Goal: Download file/media

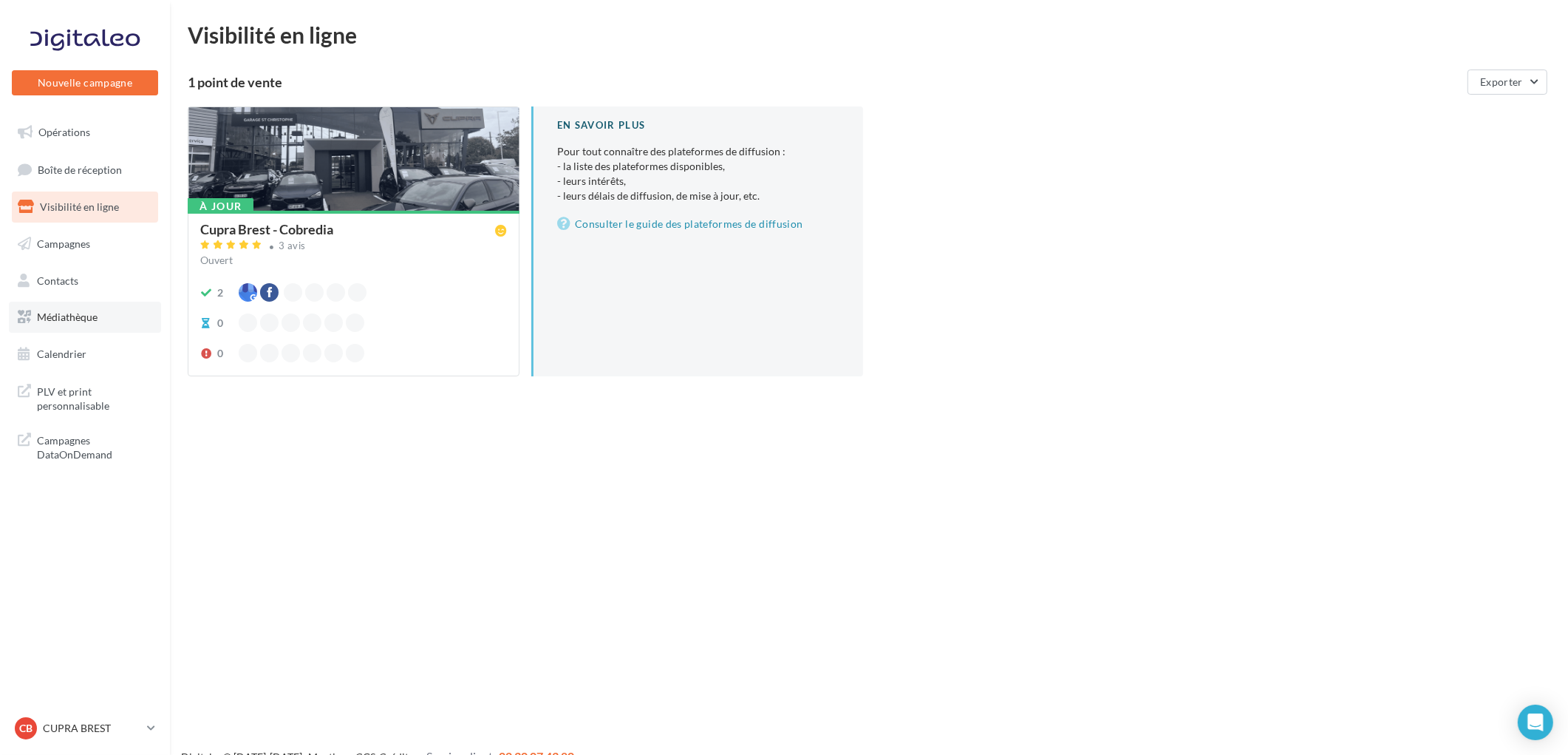
click at [77, 316] on span "Médiathèque" at bounding box center [67, 317] width 60 height 13
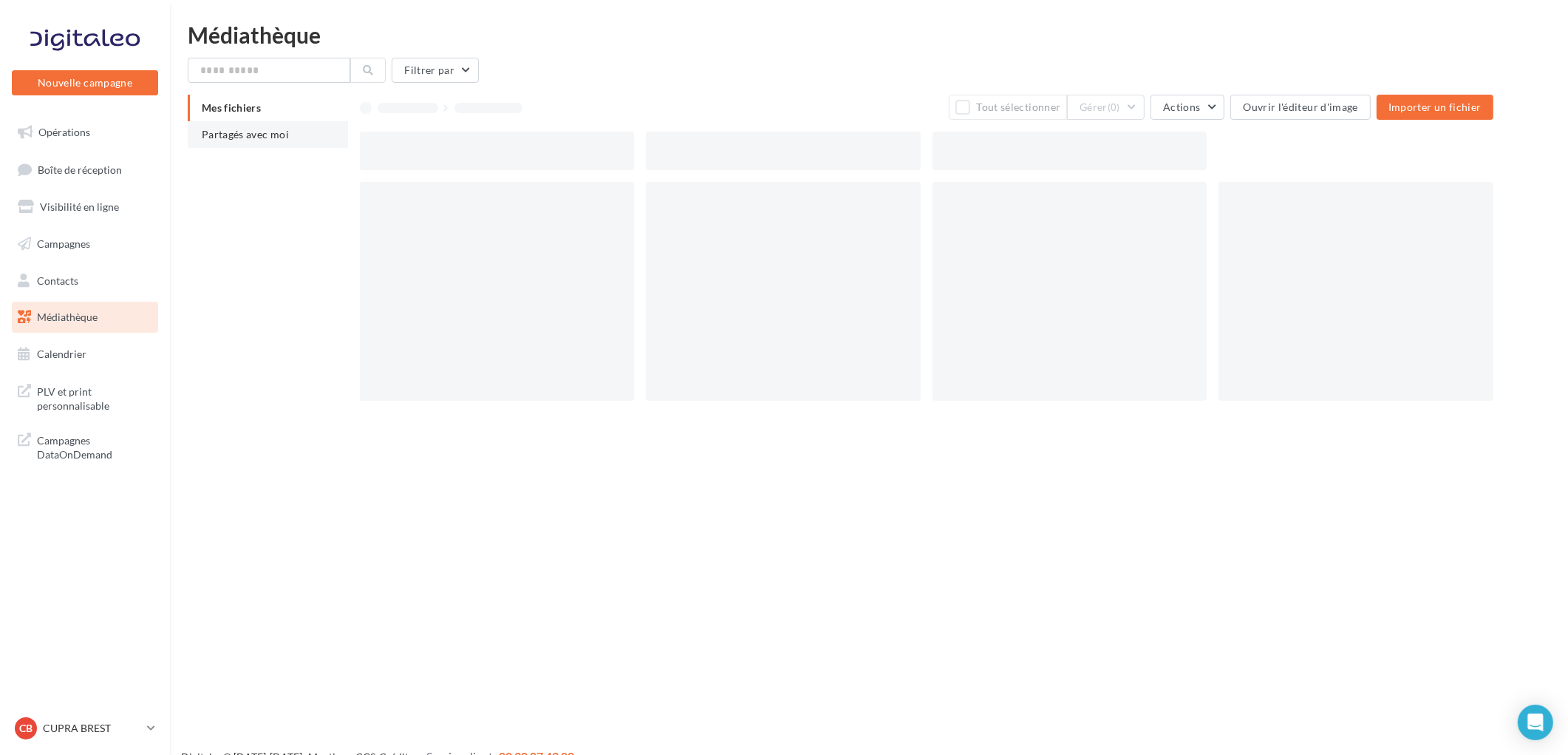
click at [270, 136] on span "Partagés avec moi" at bounding box center [245, 134] width 87 height 13
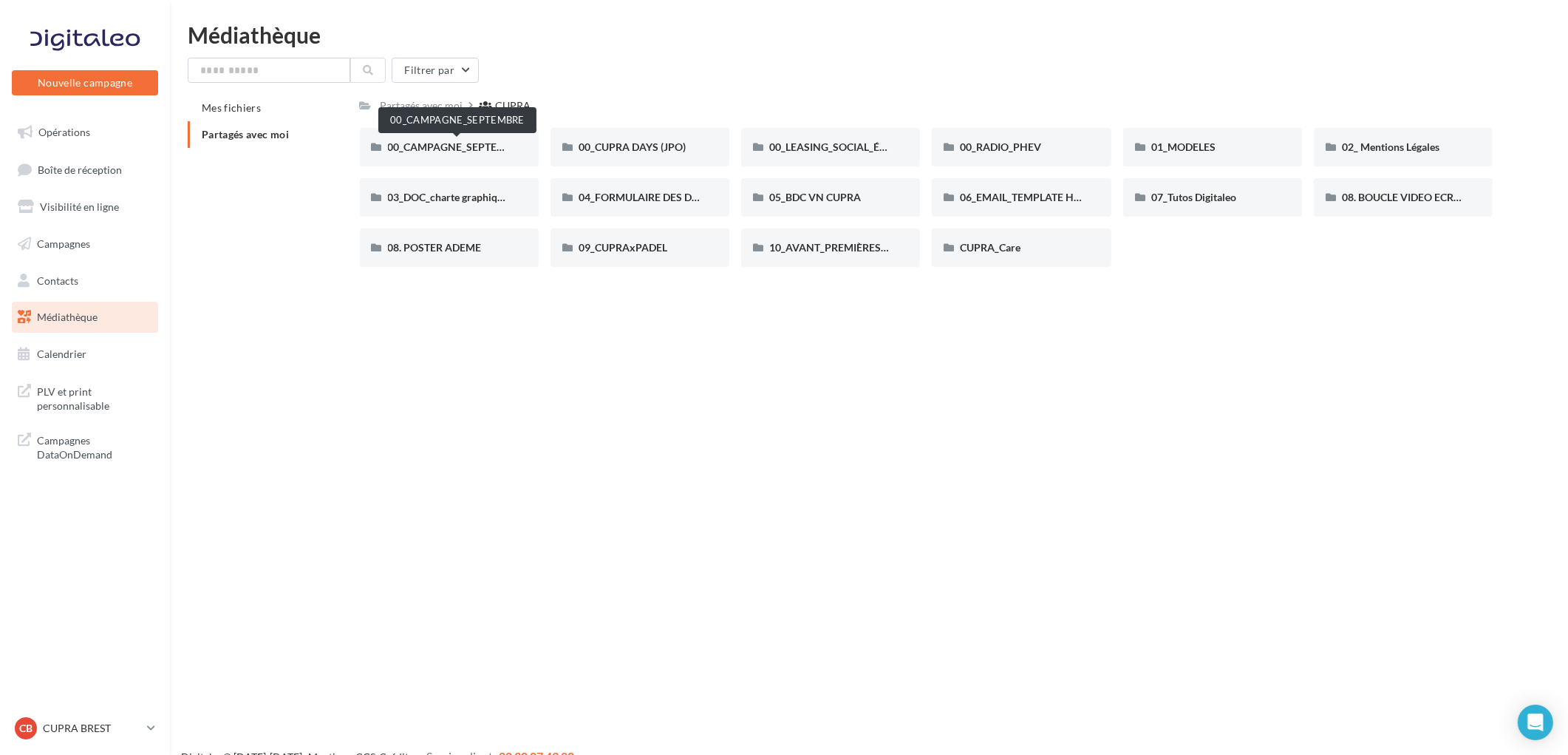
click at [429, 145] on span "00_CAMPAGNE_SEPTEMBRE" at bounding box center [457, 147] width 138 height 13
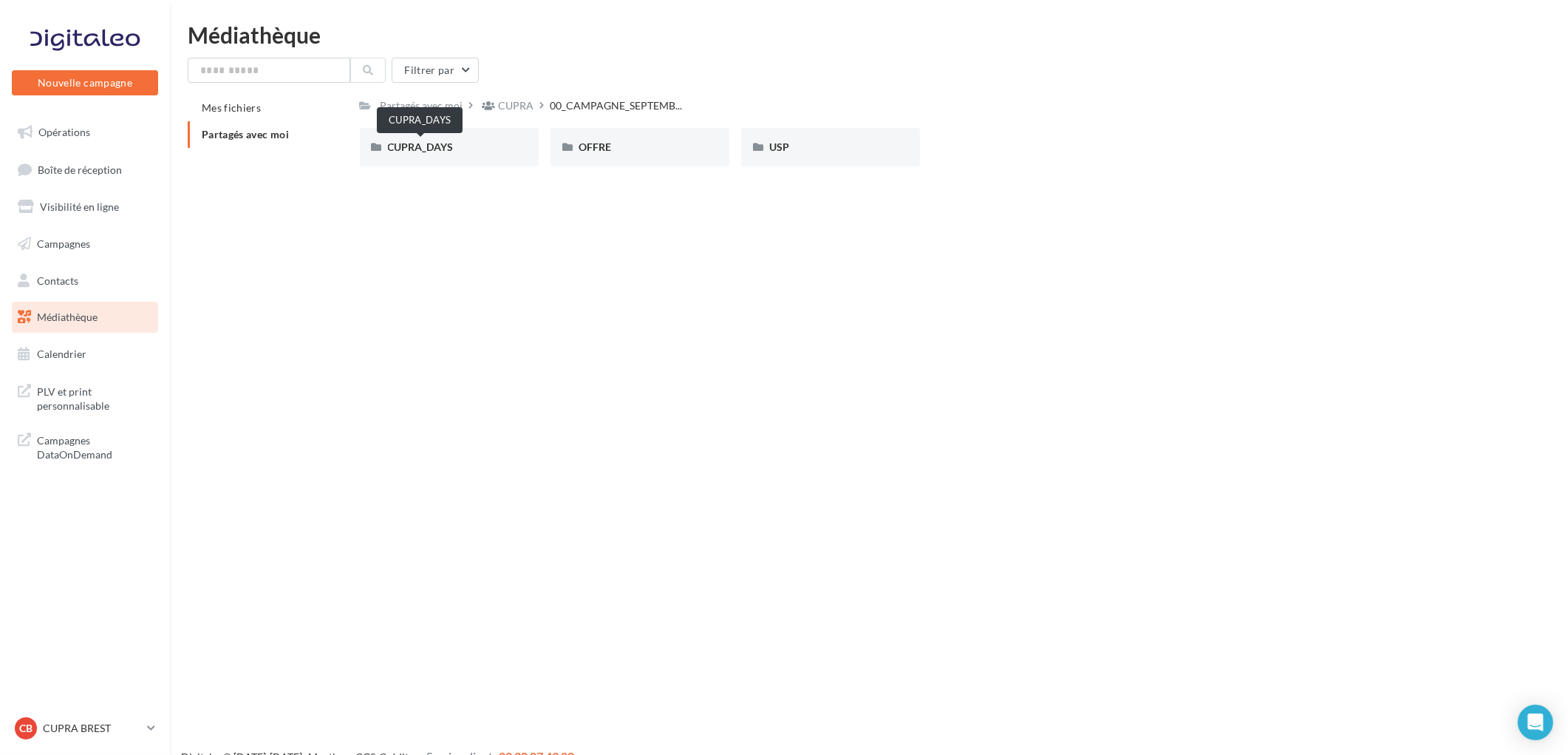
click at [429, 145] on span "CUPRA_DAYS" at bounding box center [421, 147] width 66 height 13
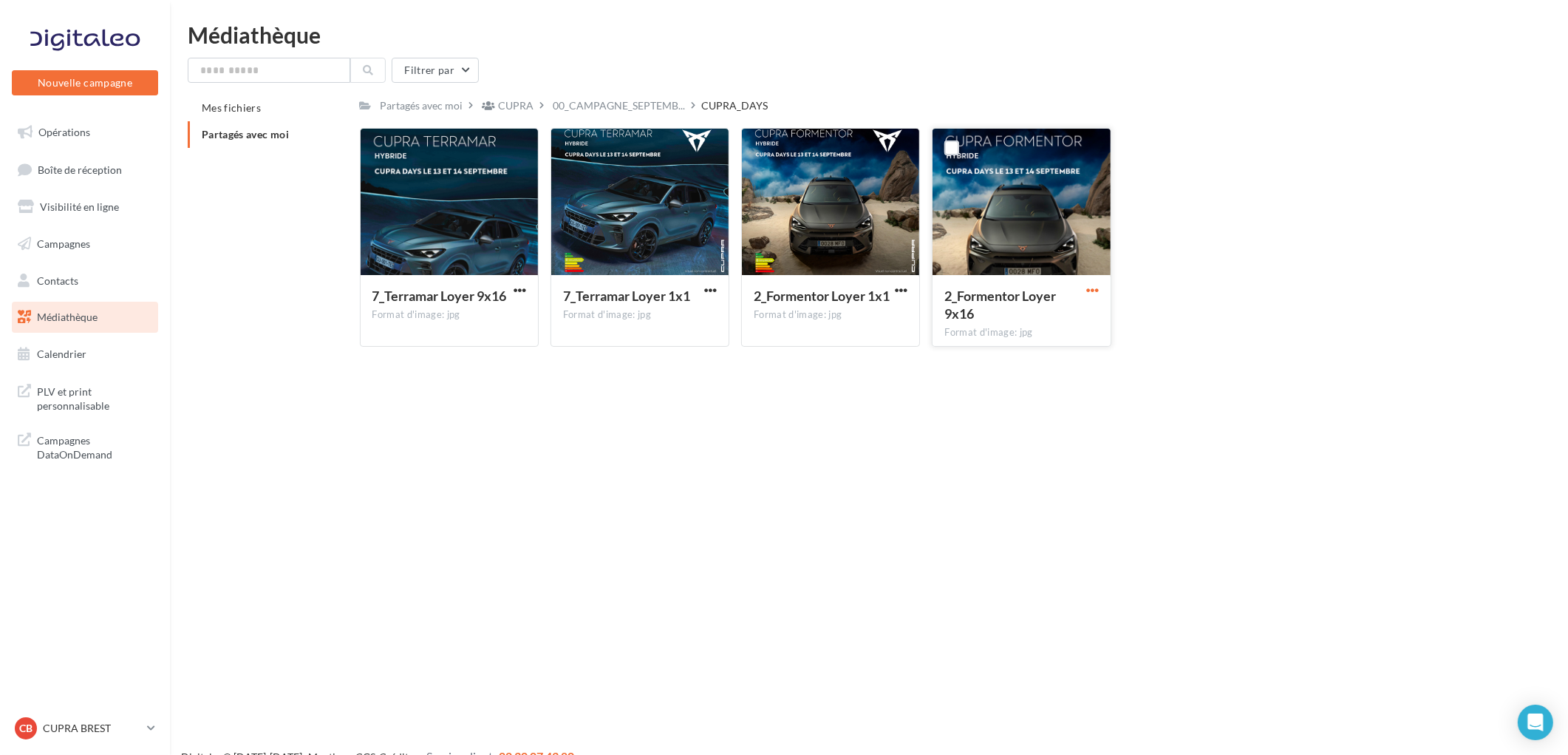
click at [1098, 289] on span "button" at bounding box center [1093, 291] width 13 height 13
click at [1047, 323] on button "Télécharger" at bounding box center [1028, 320] width 148 height 39
click at [493, 105] on icon at bounding box center [489, 105] width 14 height 10
click at [586, 117] on div "Partagés avec moi CUPRA 00_CAMPAGNE_SEPTEMB... CUPRA_DAYS C Partagé par [PERSON…" at bounding box center [926, 227] width 1134 height 264
click at [419, 109] on div "Partagés avec moi" at bounding box center [422, 105] width 83 height 14
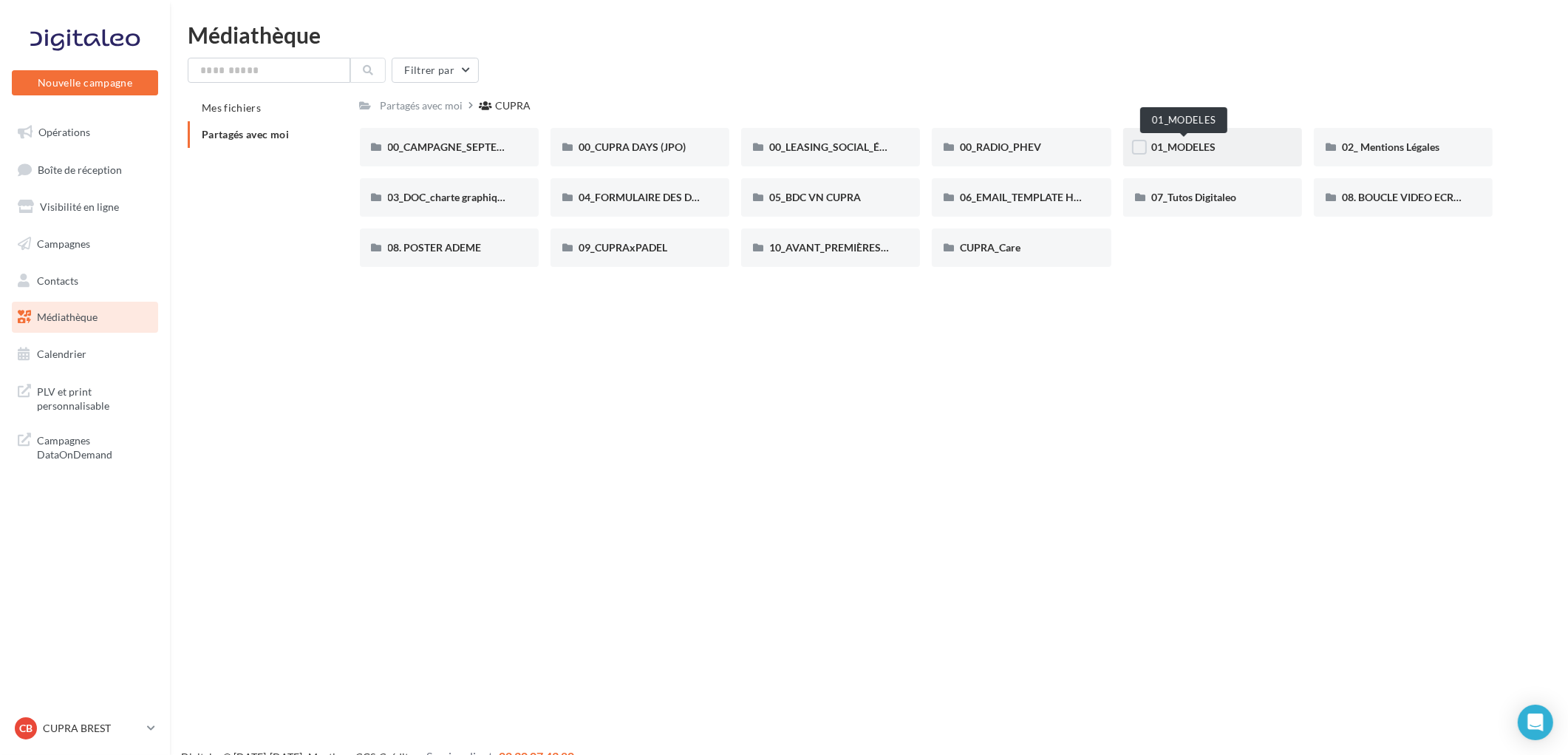
click at [1172, 142] on span "01_MODELES" at bounding box center [1183, 147] width 64 height 13
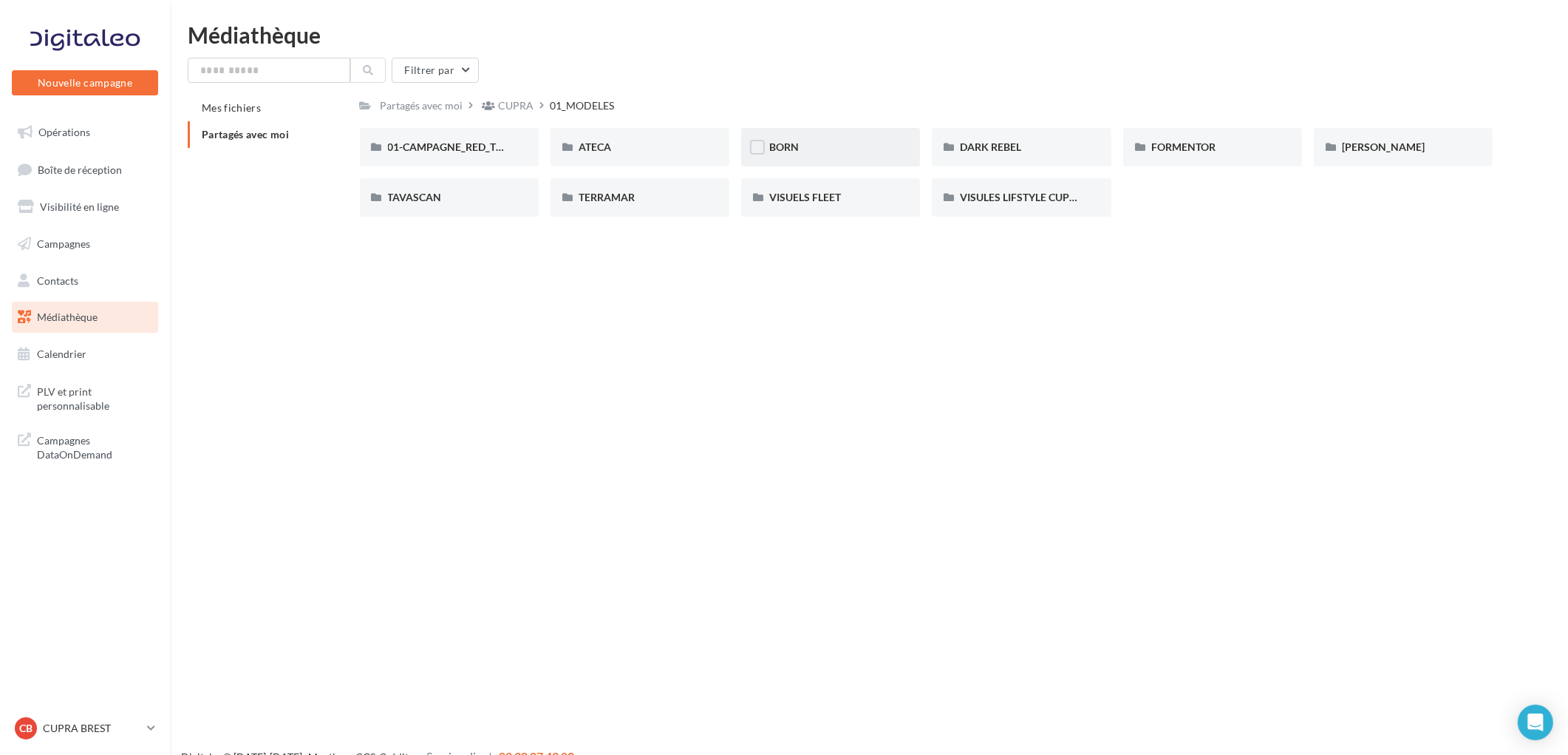
click at [816, 146] on div "BORN" at bounding box center [830, 147] width 122 height 14
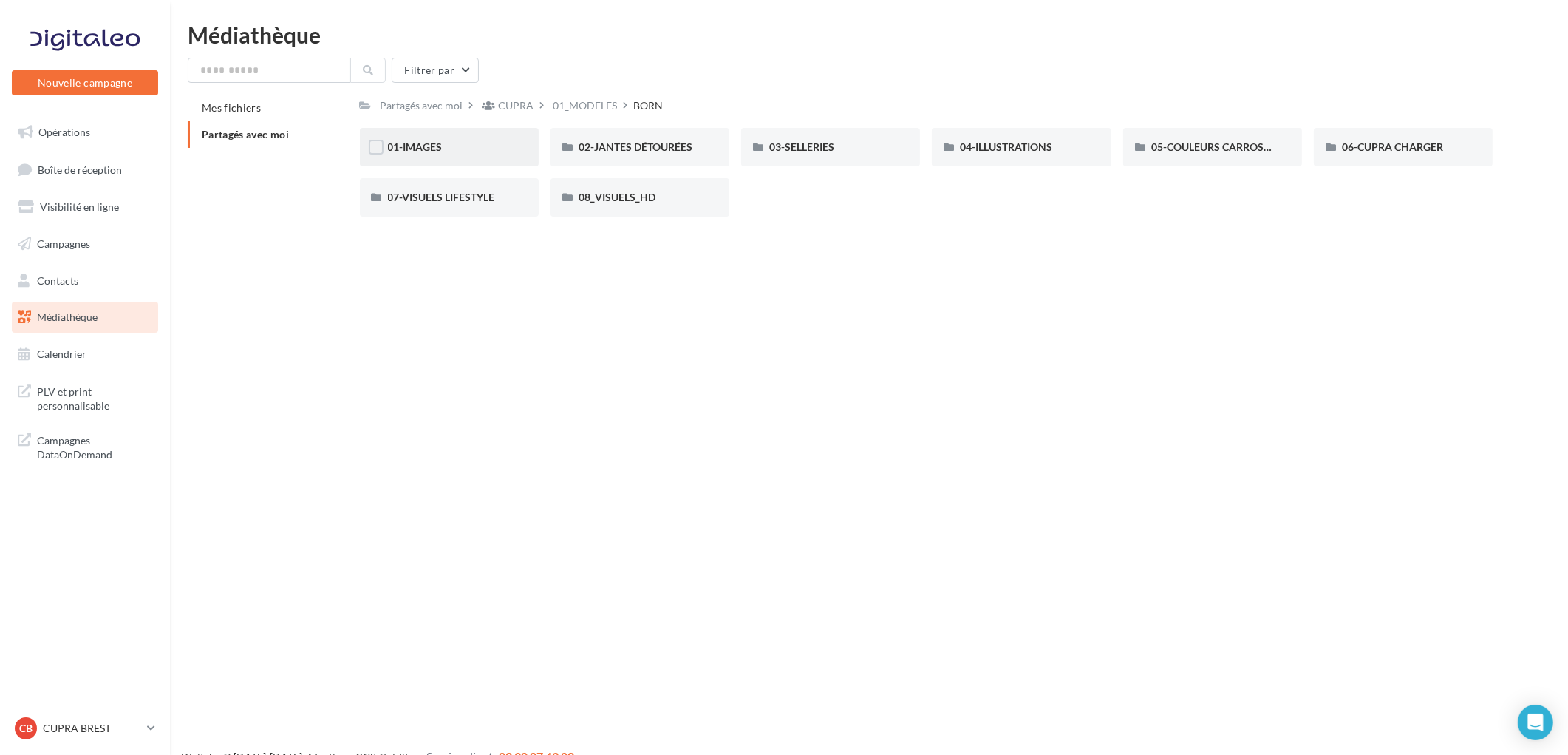
click at [438, 149] on span "01-IMAGES" at bounding box center [415, 147] width 55 height 13
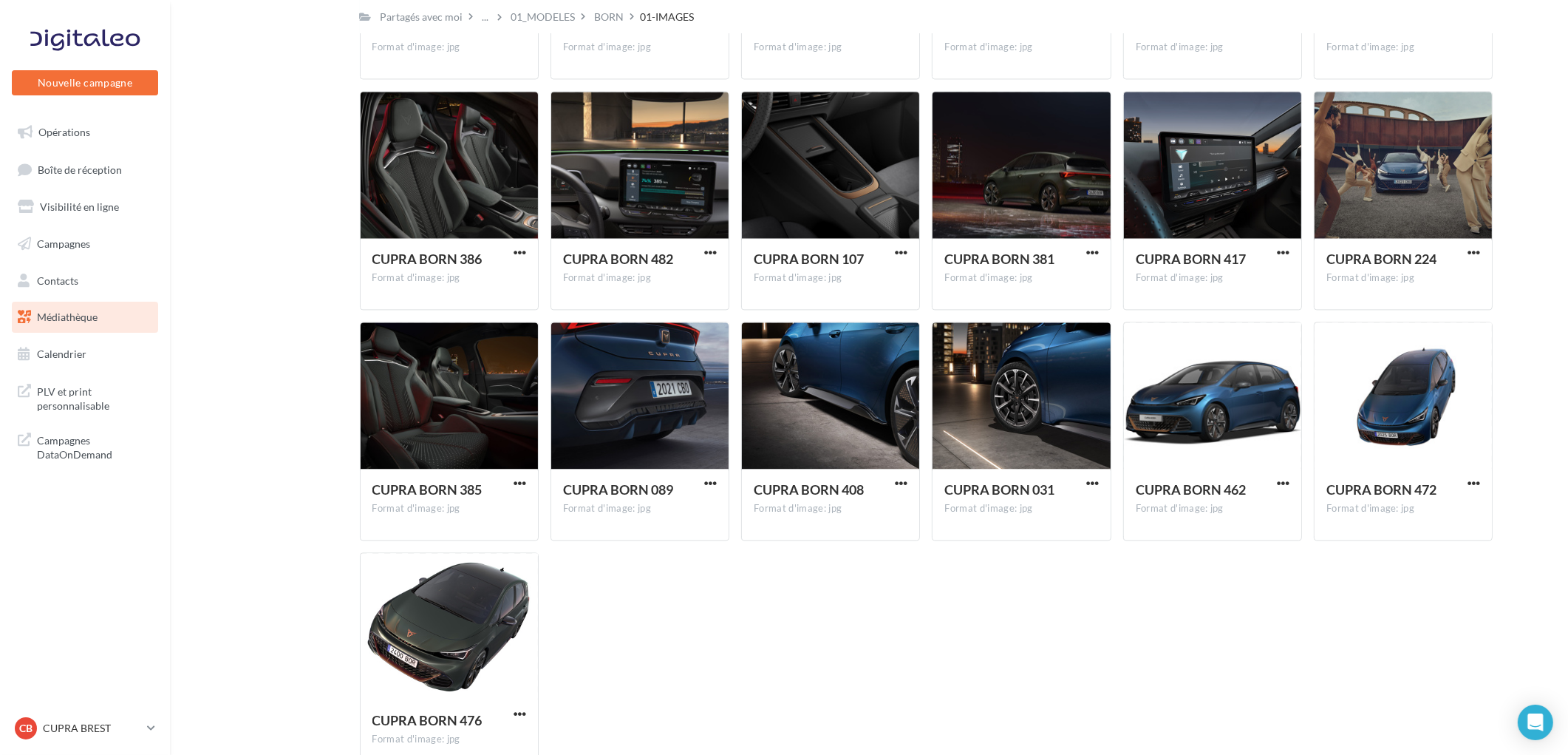
scroll to position [3998, 0]
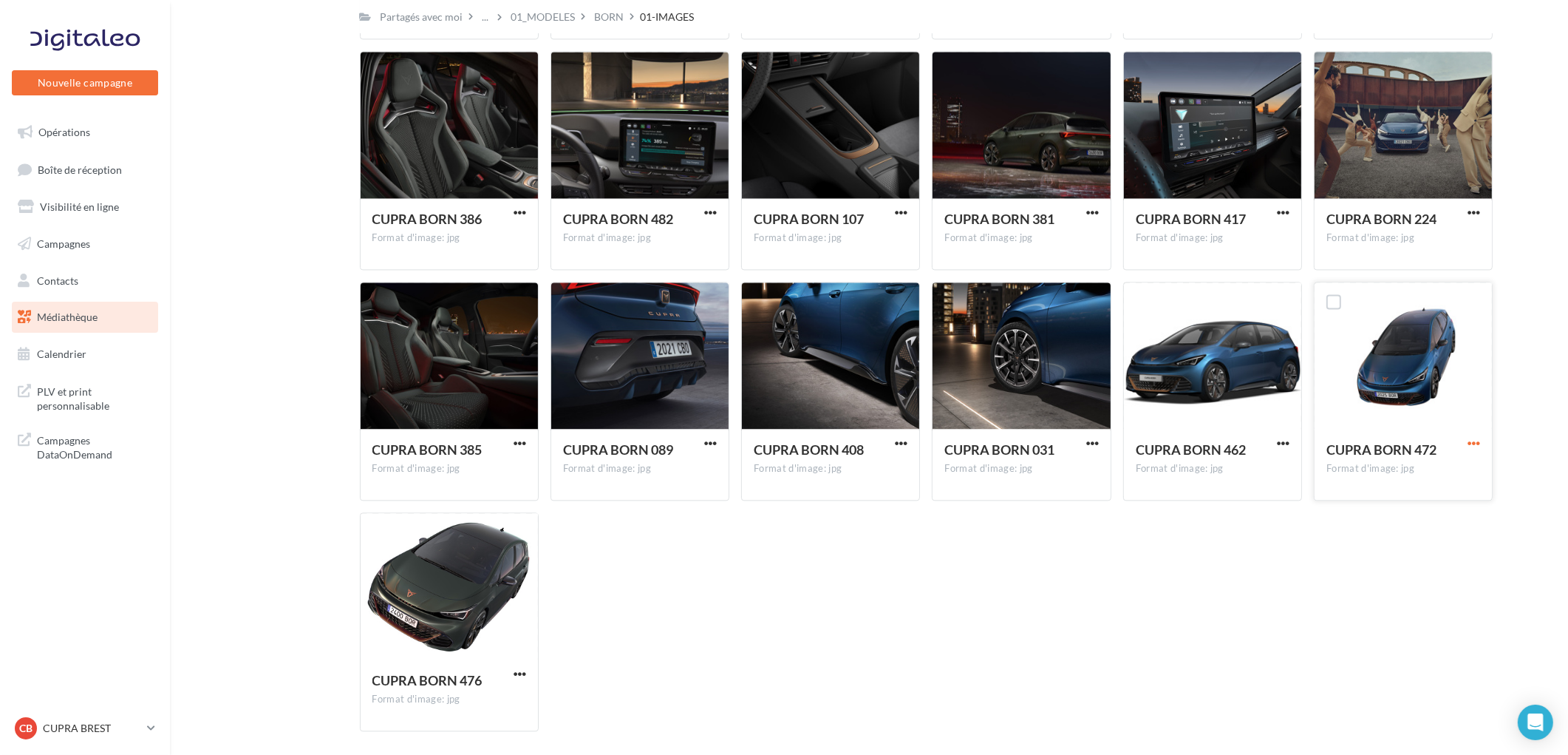
click at [1467, 441] on span "button" at bounding box center [1474, 444] width 13 height 13
drag, startPoint x: 1390, startPoint y: 468, endPoint x: 1362, endPoint y: 433, distance: 44.8
click at [1390, 468] on button "Télécharger" at bounding box center [1410, 473] width 148 height 39
click at [602, 13] on div "BORN" at bounding box center [610, 17] width 30 height 14
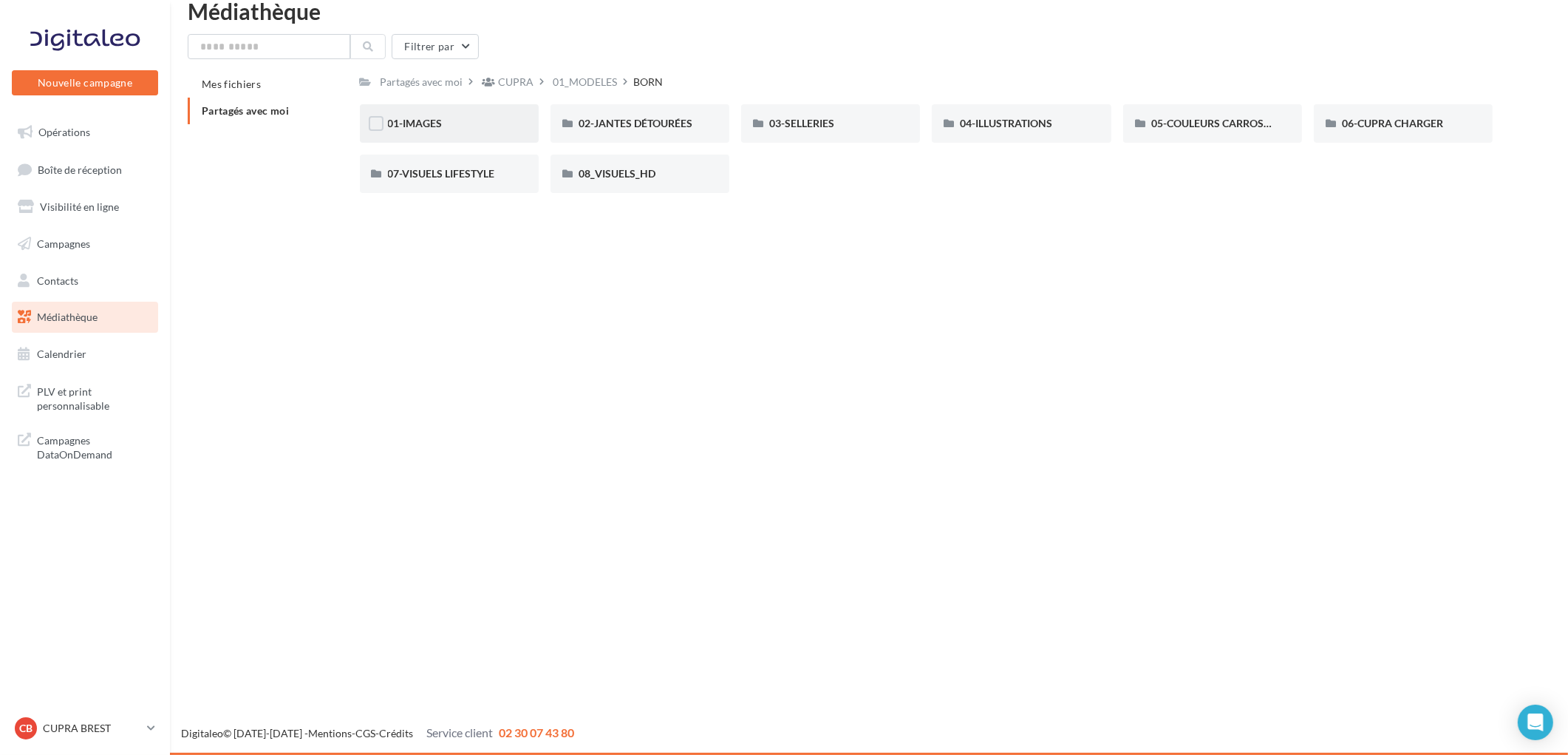
click at [442, 126] on div "01-IMAGES" at bounding box center [449, 123] width 122 height 14
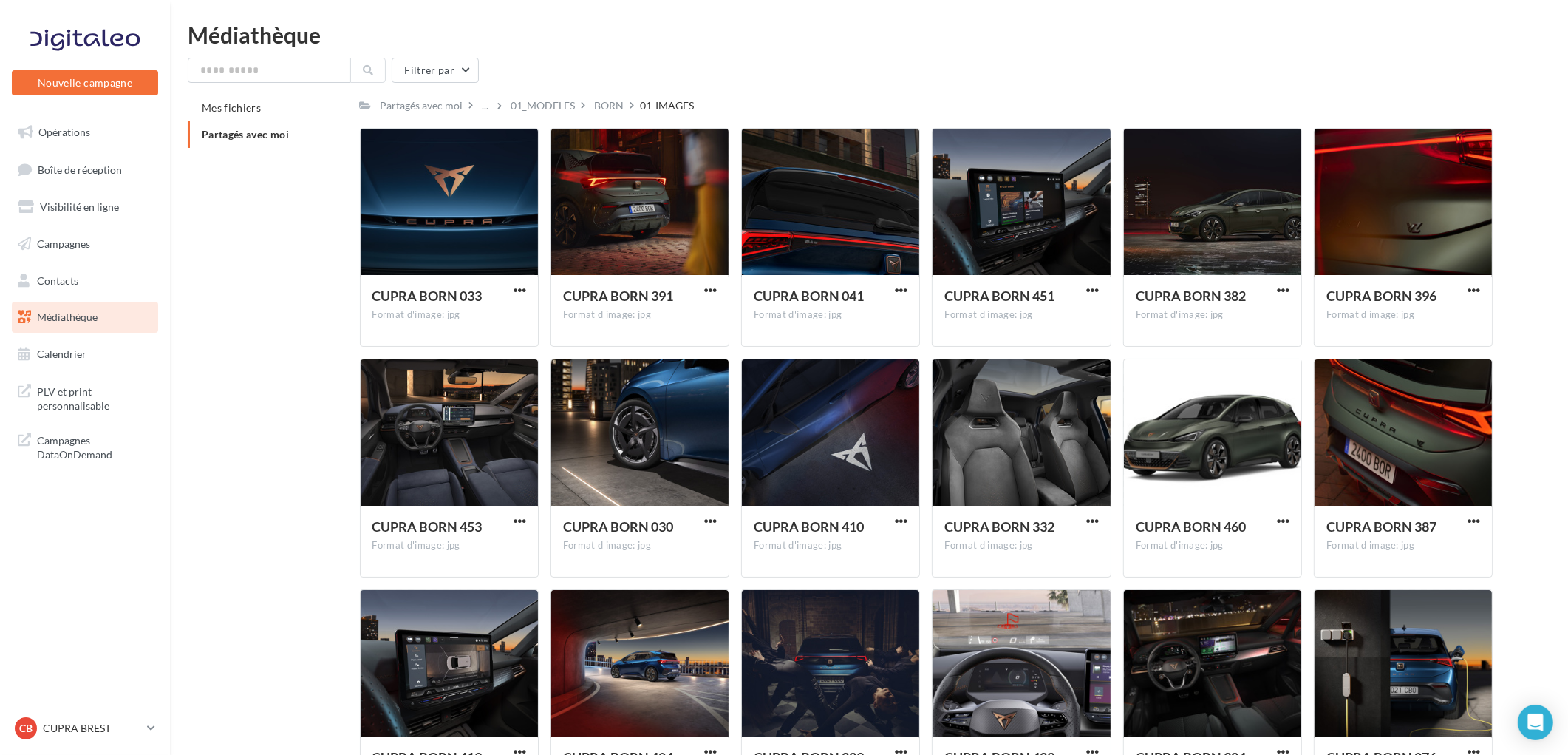
click at [602, 105] on div "BORN" at bounding box center [610, 105] width 30 height 14
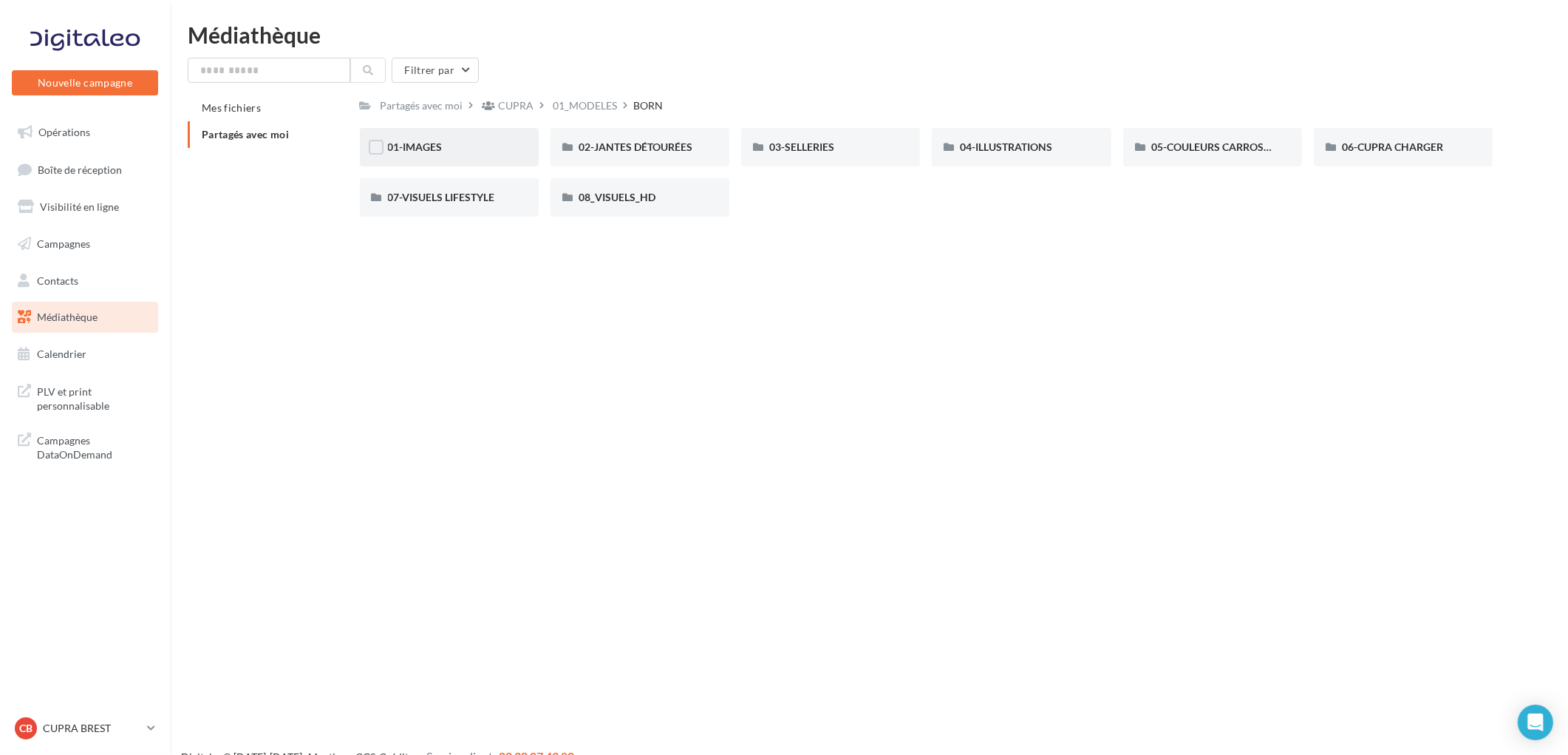
click at [504, 141] on div "01-IMAGES" at bounding box center [449, 147] width 122 height 14
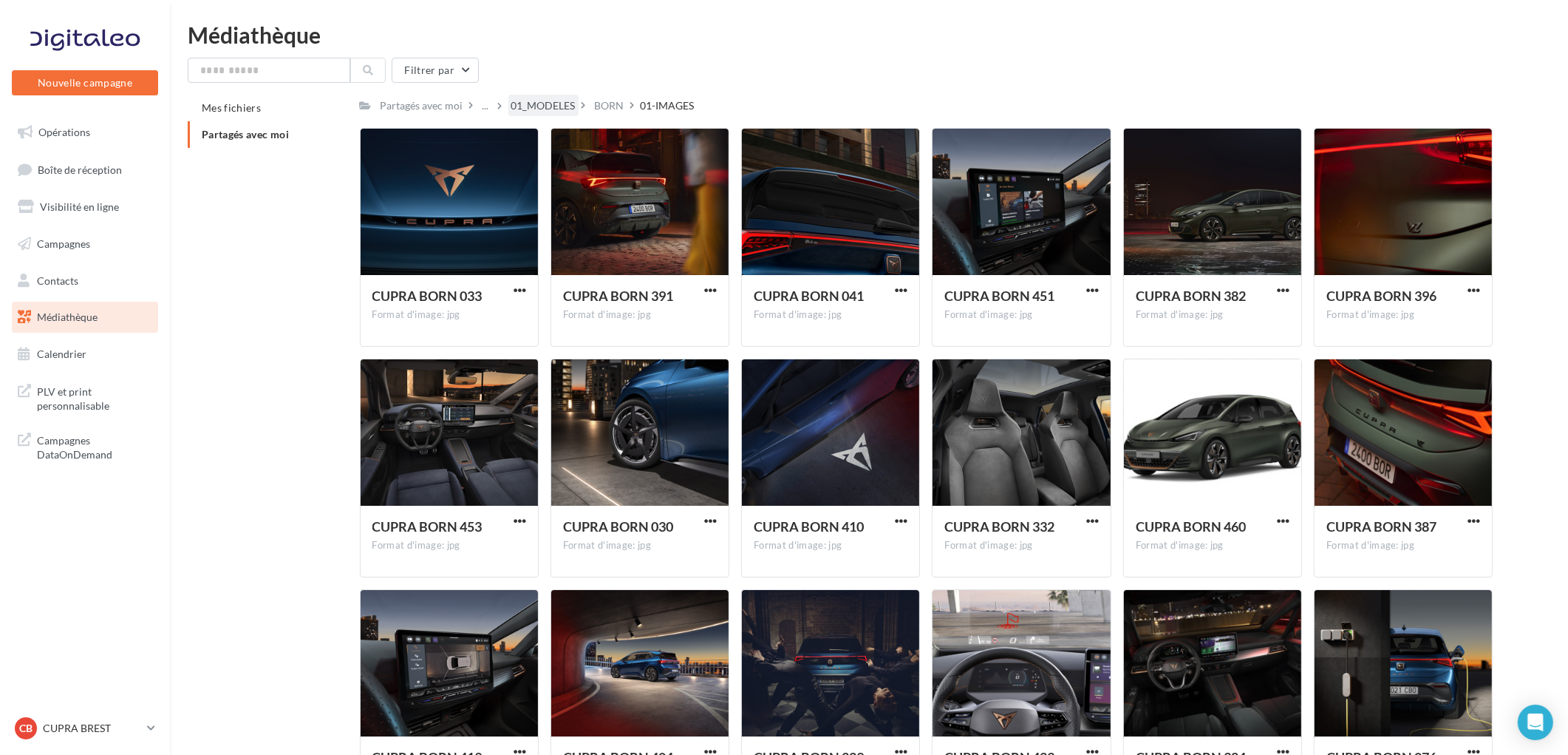
click at [541, 105] on div "01_MODELES" at bounding box center [544, 105] width 64 height 14
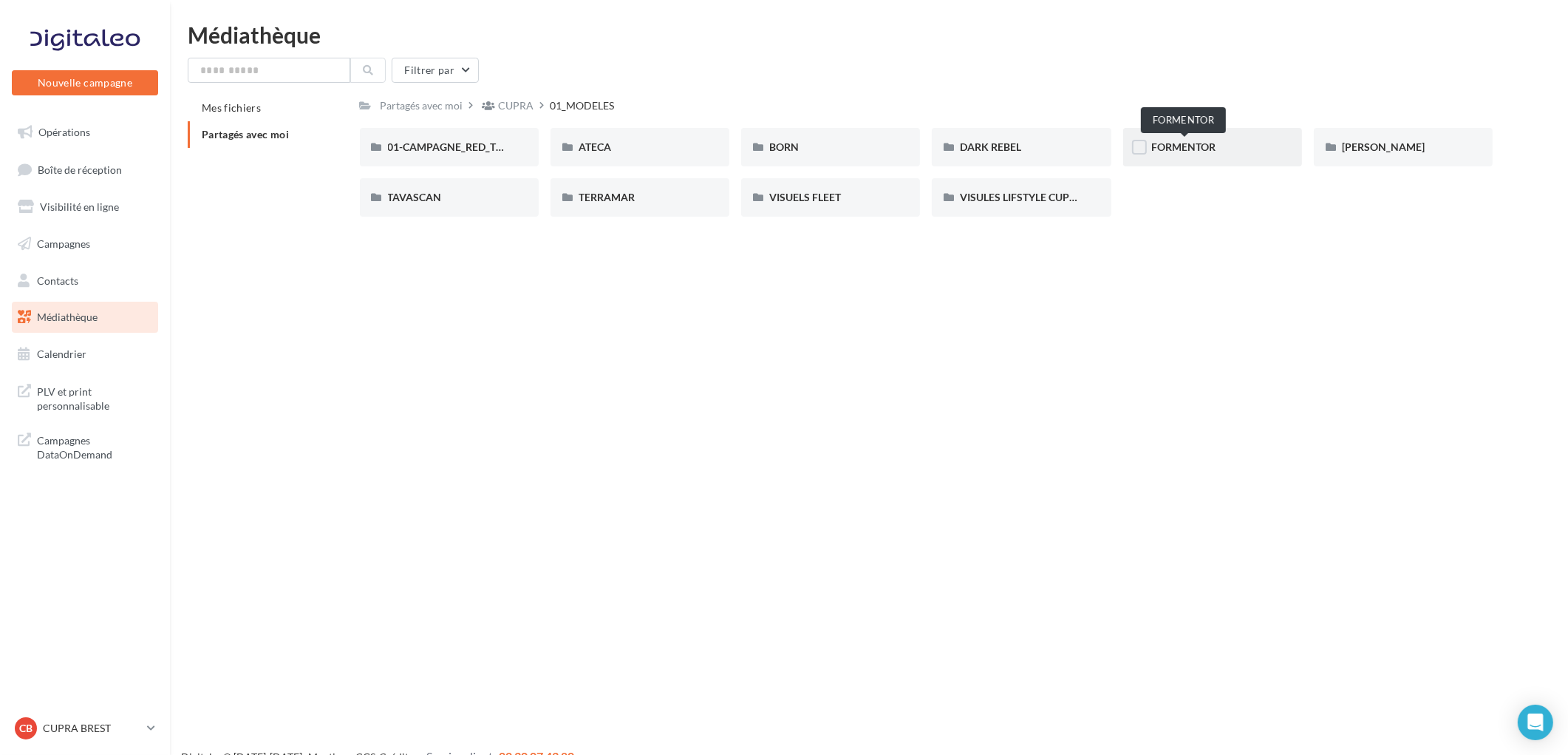
click at [1168, 145] on span "FORMENTOR" at bounding box center [1183, 147] width 64 height 13
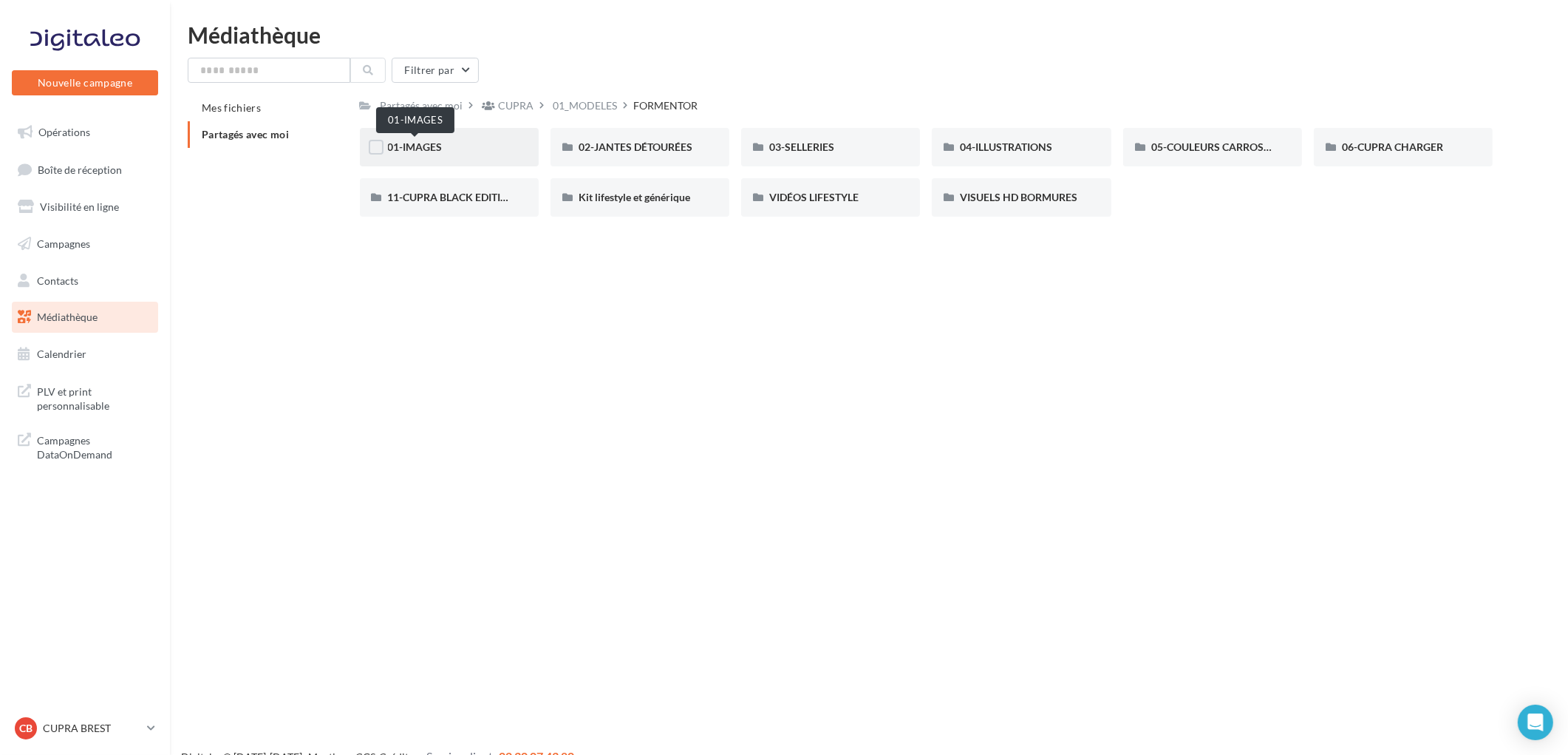
click at [415, 150] on span "01-IMAGES" at bounding box center [415, 147] width 55 height 13
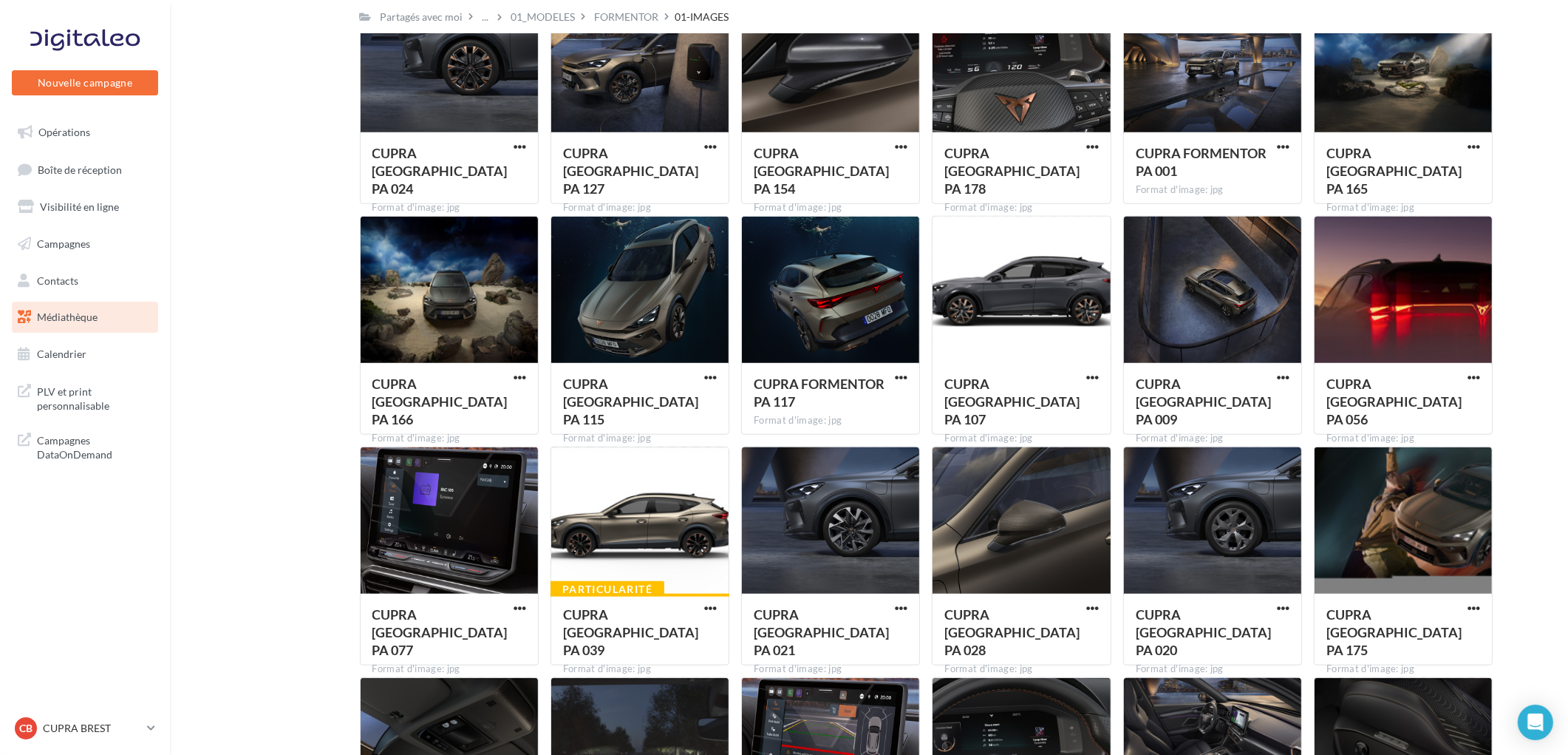
scroll to position [1758, 0]
click at [710, 379] on span "button" at bounding box center [710, 377] width 13 height 13
click at [660, 406] on button "Télécharger" at bounding box center [646, 406] width 148 height 39
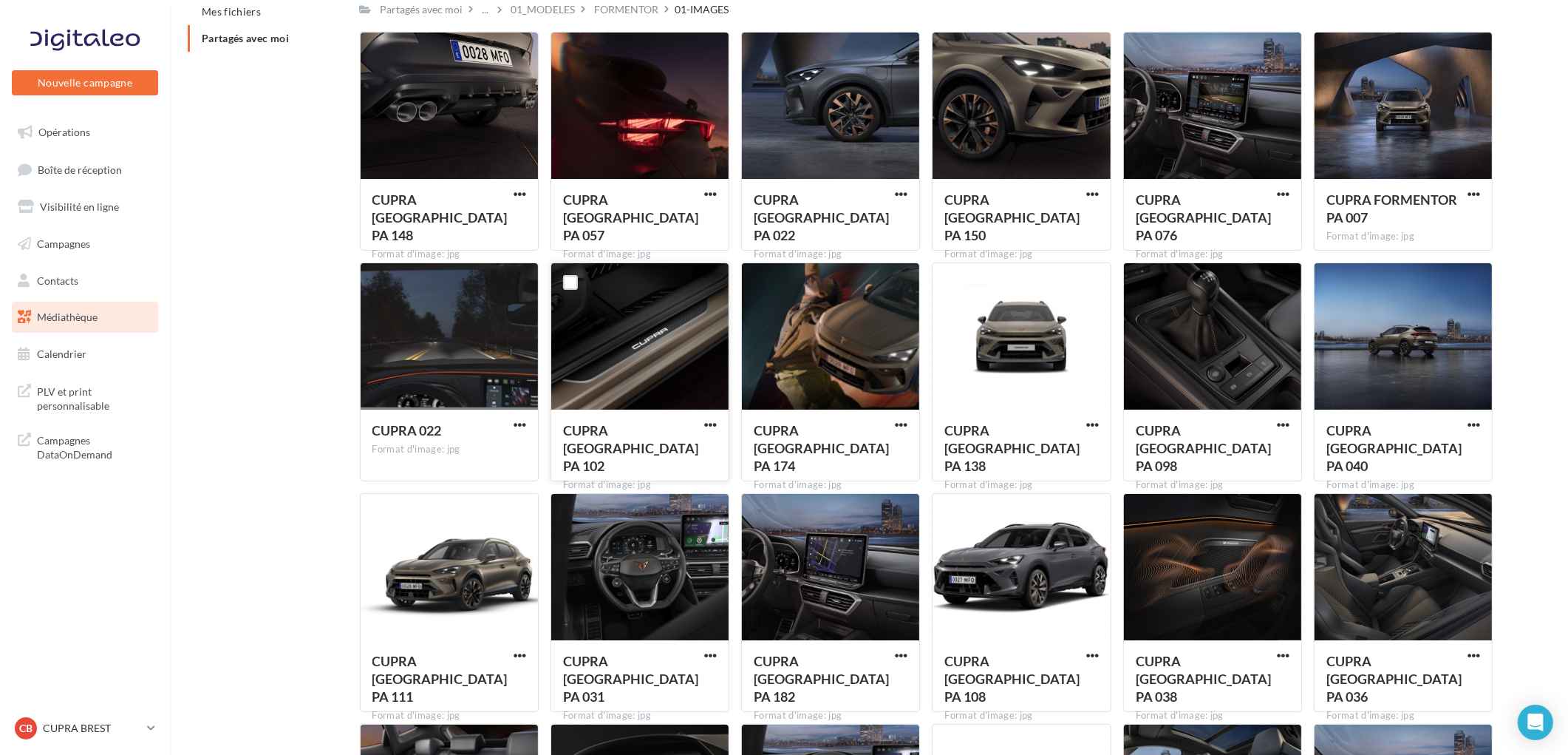
scroll to position [0, 0]
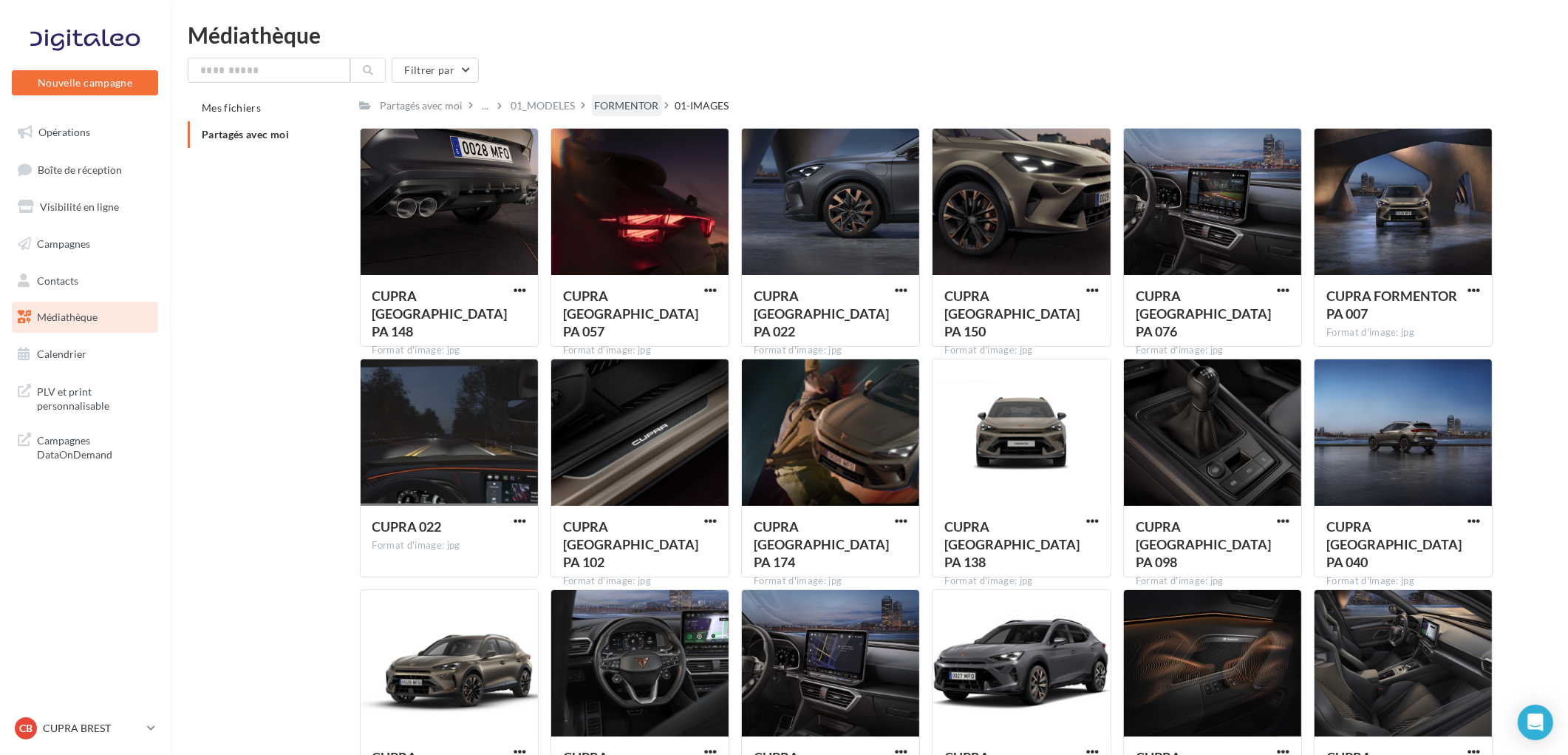
click at [632, 102] on div "FORMENTOR" at bounding box center [628, 105] width 64 height 14
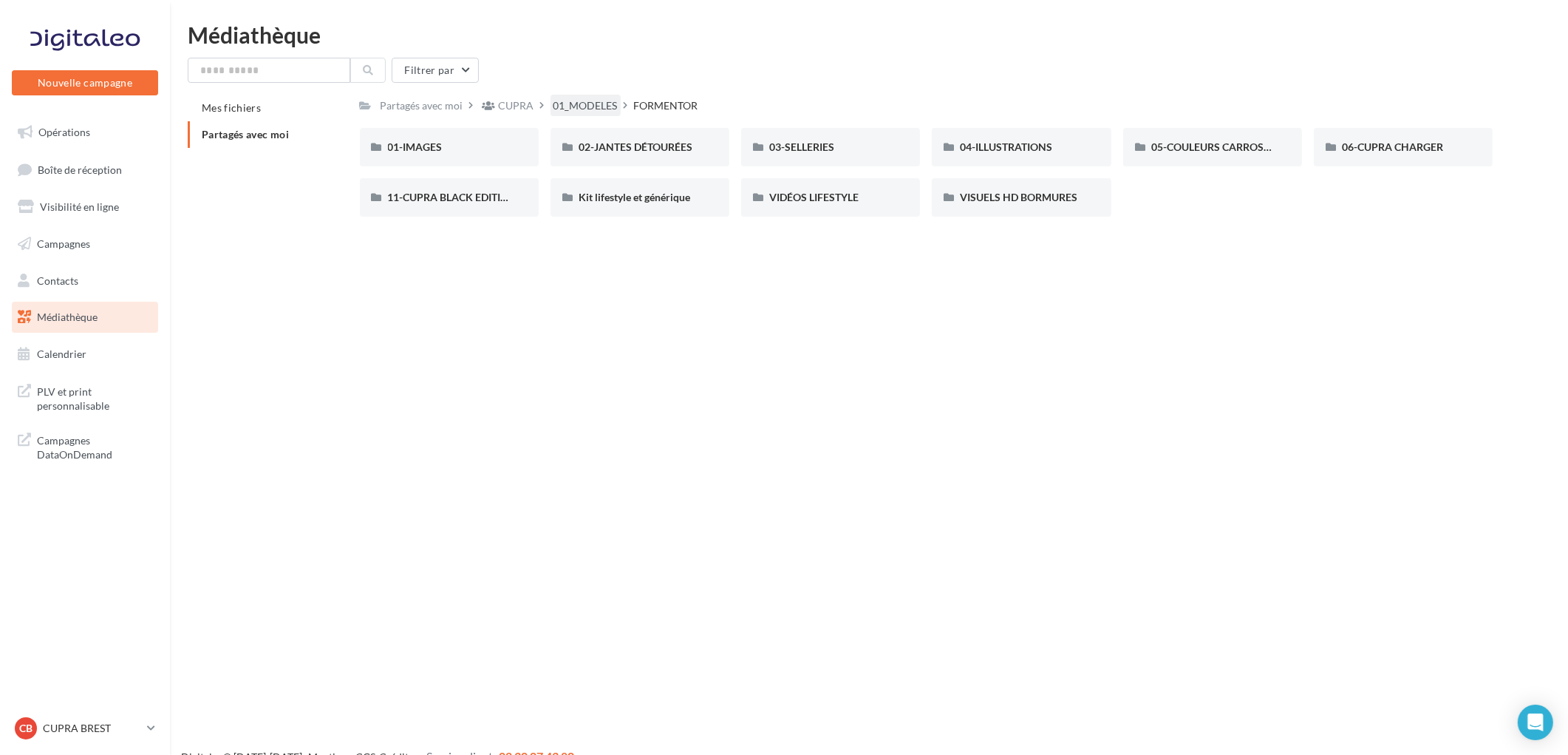
click at [573, 102] on div "01_MODELES" at bounding box center [586, 105] width 64 height 14
click at [617, 204] on div "TERRAMAR" at bounding box center [640, 197] width 122 height 14
click at [496, 145] on div "01-IMAGES" at bounding box center [449, 147] width 122 height 14
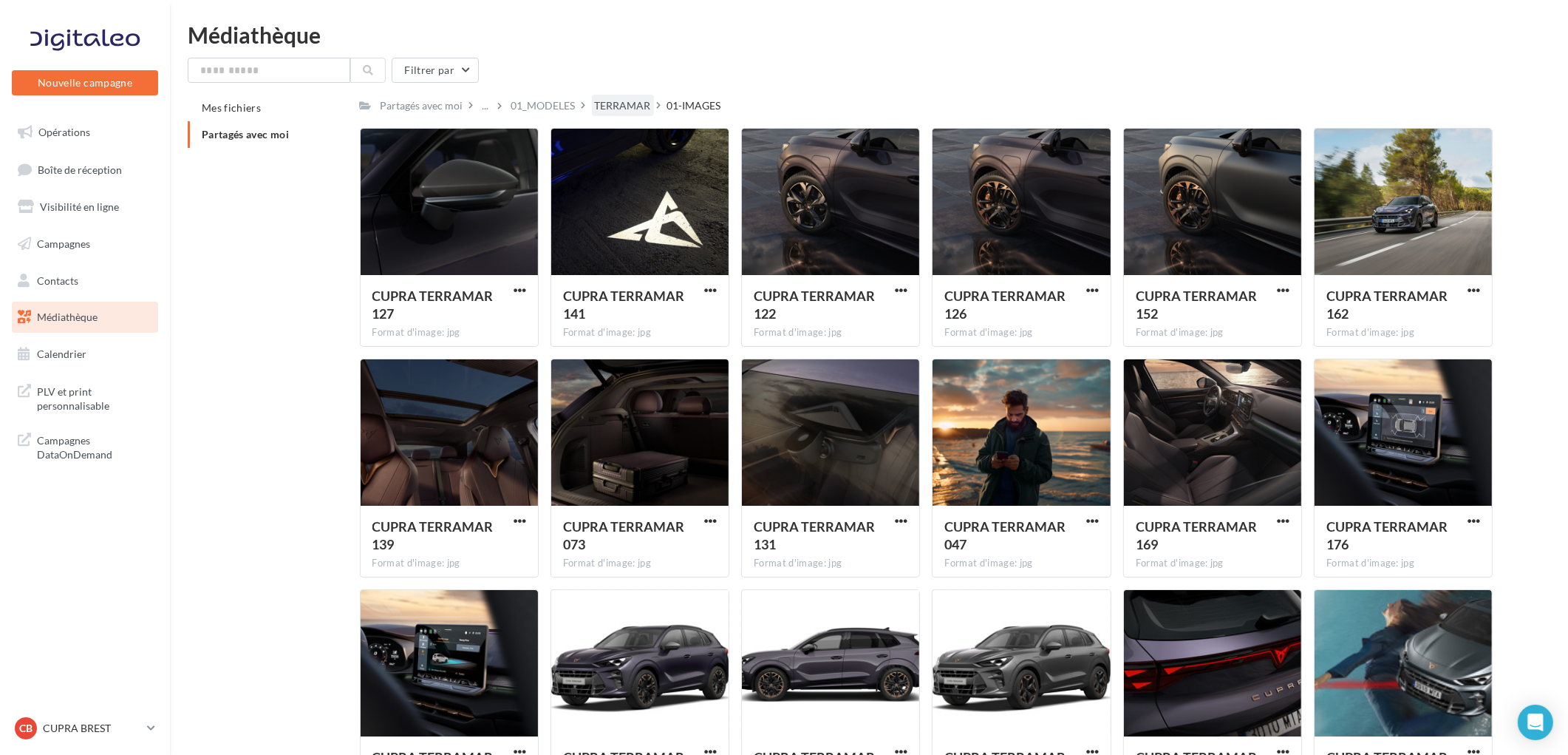
click at [623, 104] on div "TERRAMAR" at bounding box center [623, 105] width 56 height 14
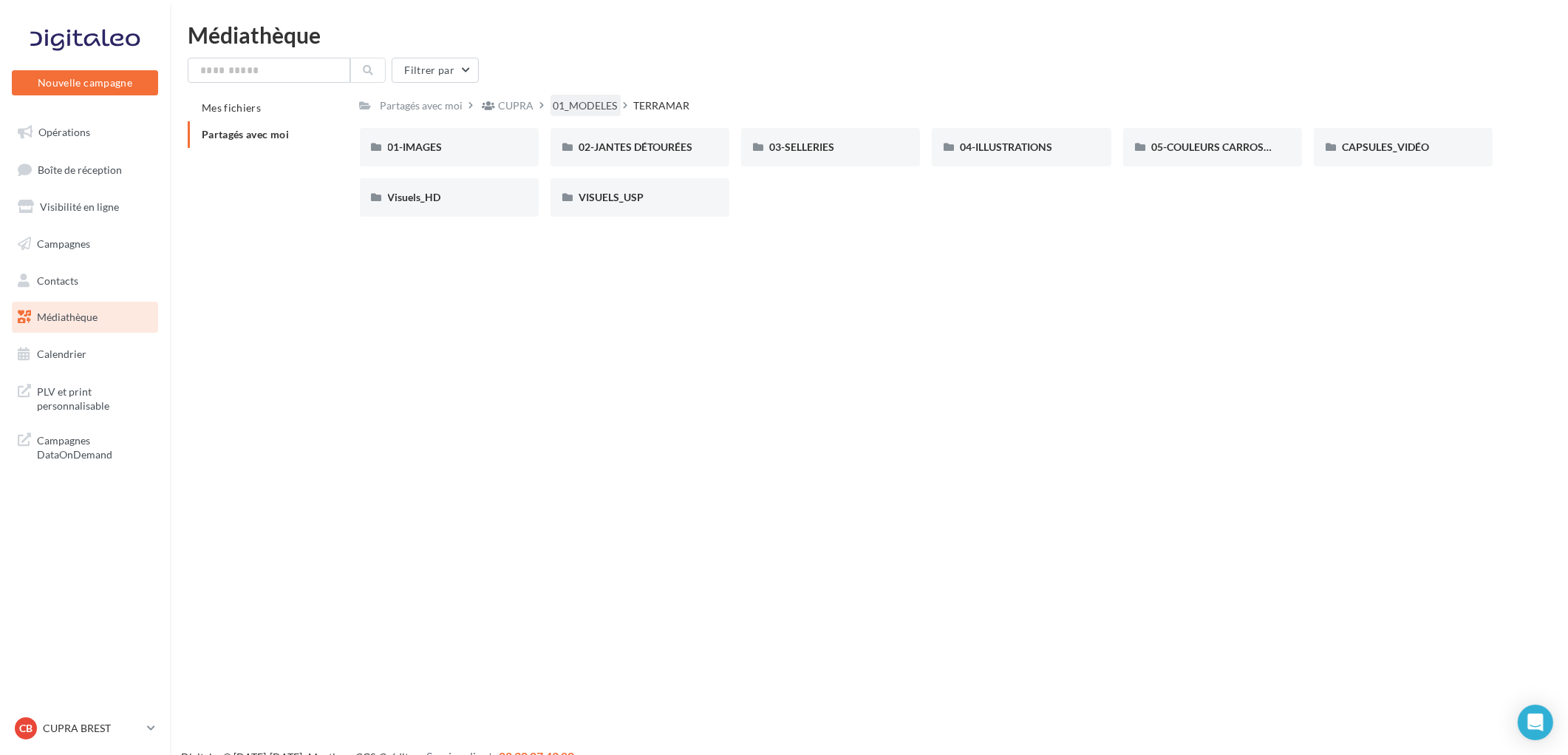
click at [563, 105] on div "01_MODELES" at bounding box center [586, 105] width 64 height 14
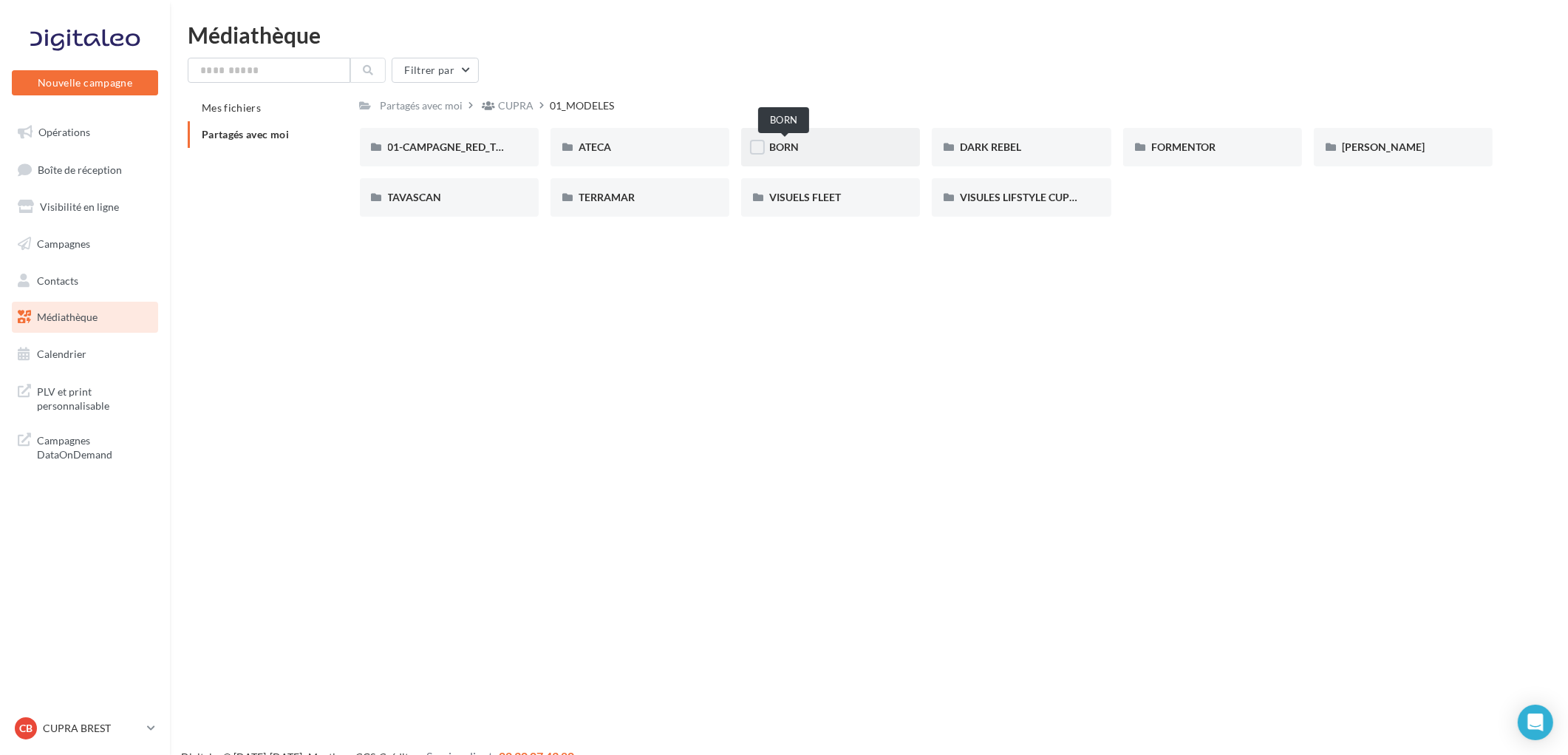
click at [778, 142] on span "BORN" at bounding box center [784, 147] width 30 height 13
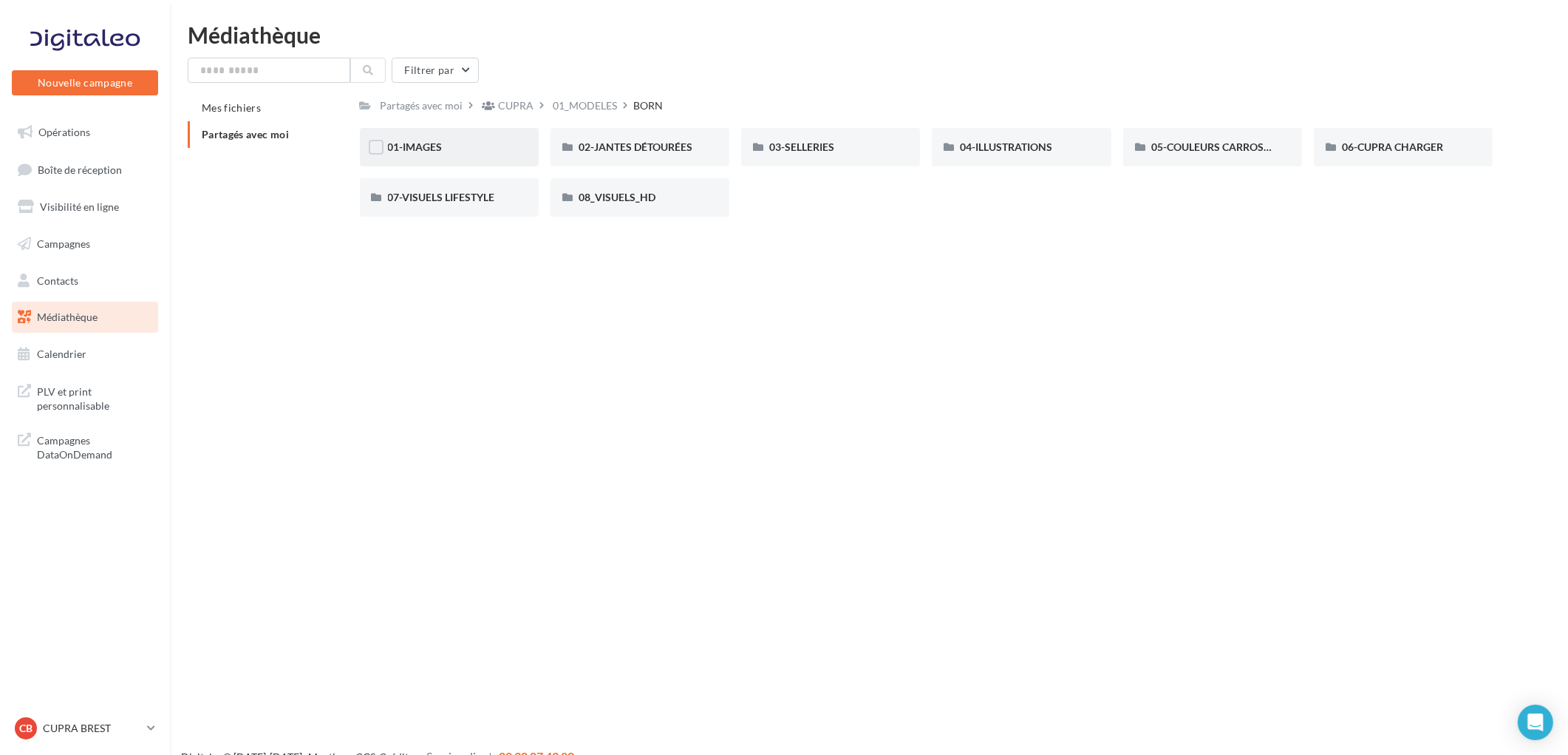
click at [484, 153] on div "01-IMAGES" at bounding box center [449, 147] width 122 height 14
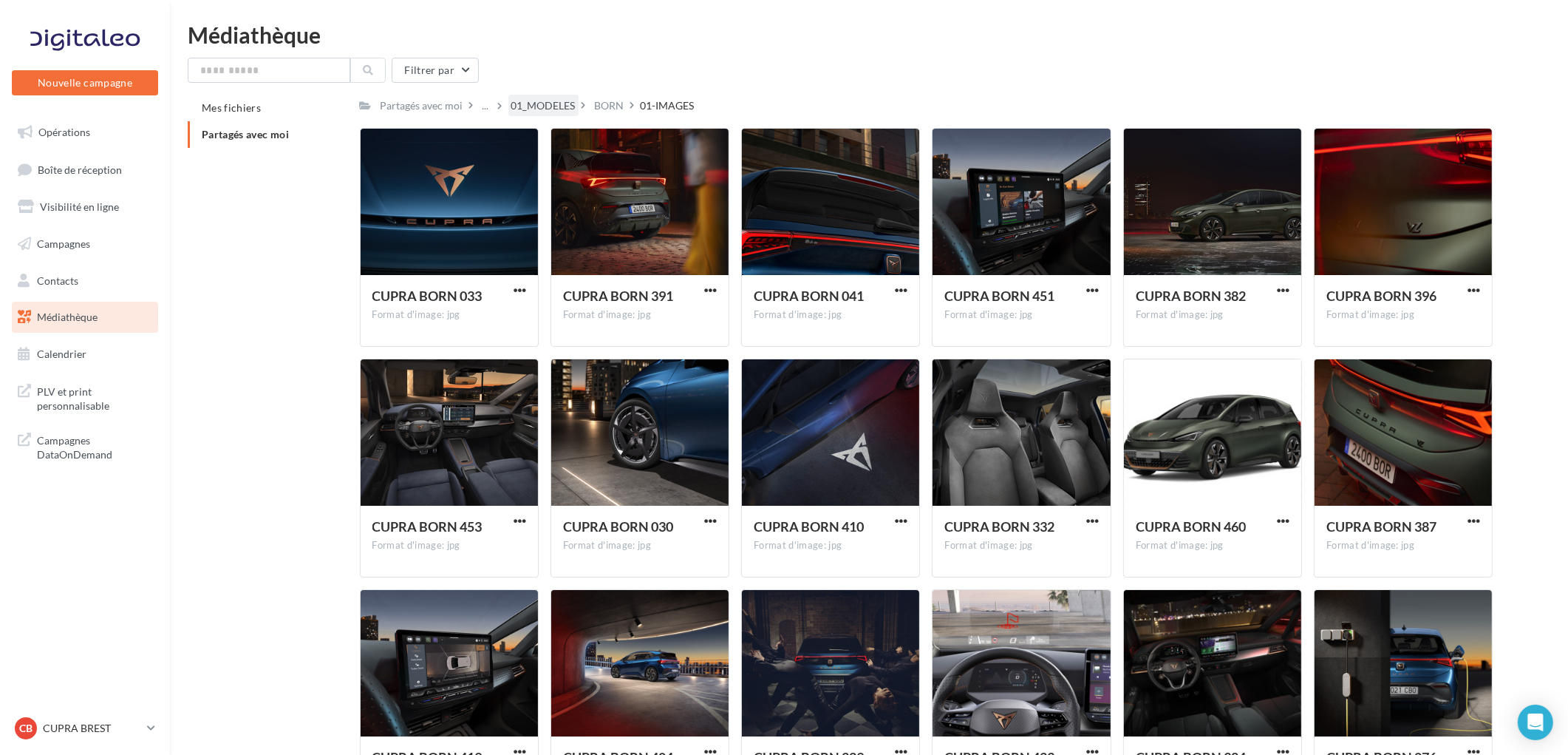
click at [542, 98] on div "01_MODELES" at bounding box center [544, 105] width 64 height 14
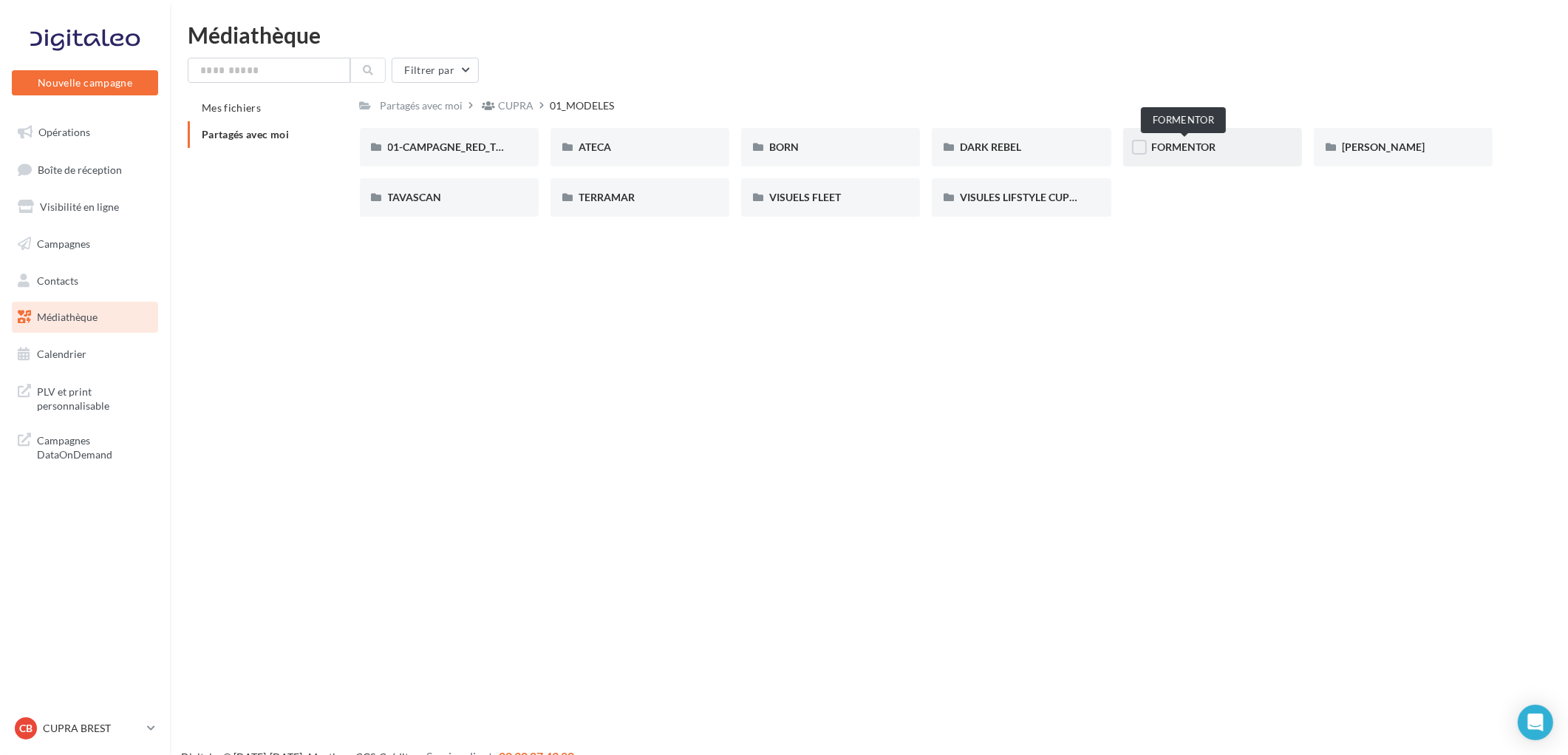
click at [1180, 141] on span "FORMENTOR" at bounding box center [1183, 147] width 64 height 13
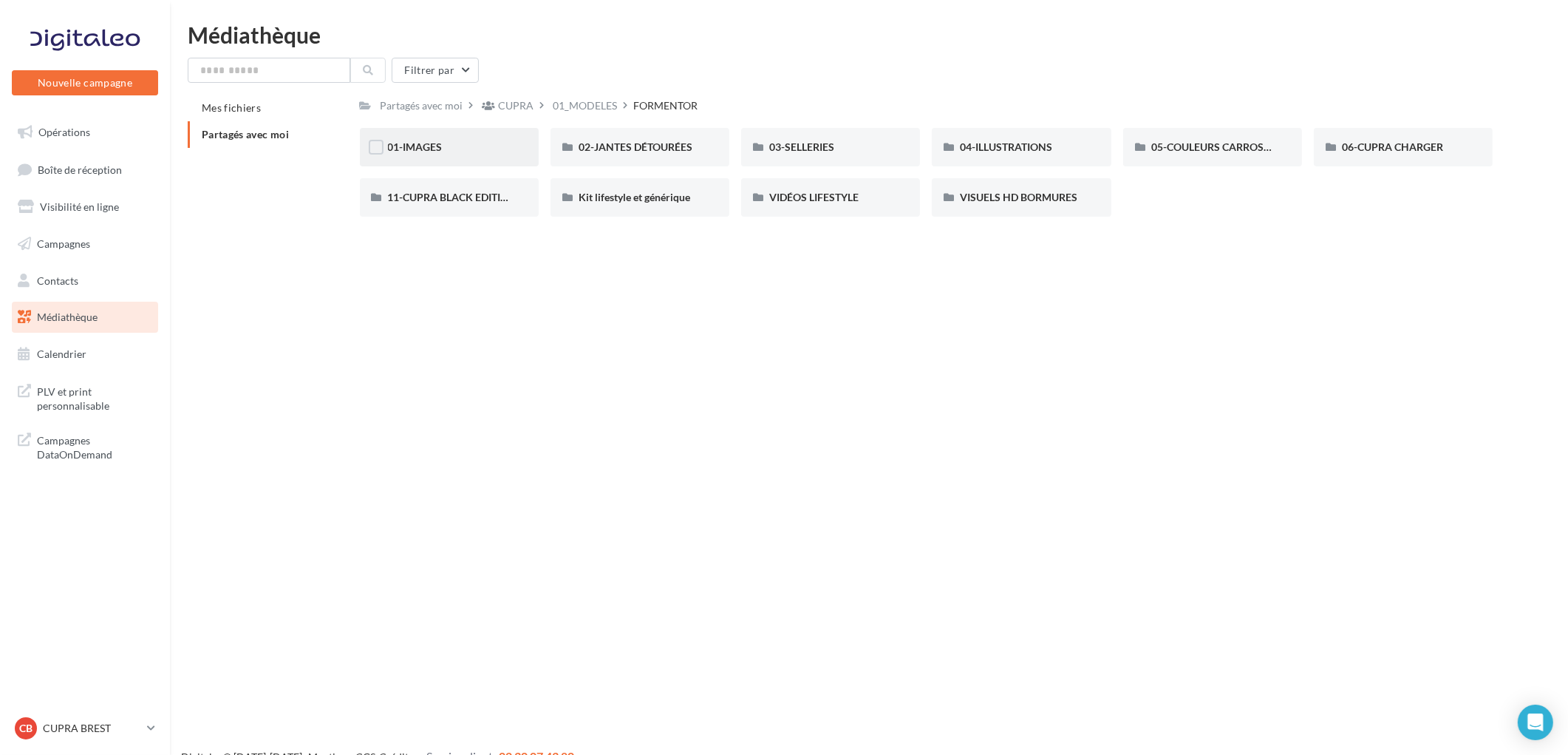
click at [426, 159] on div "01-IMAGES" at bounding box center [449, 147] width 179 height 39
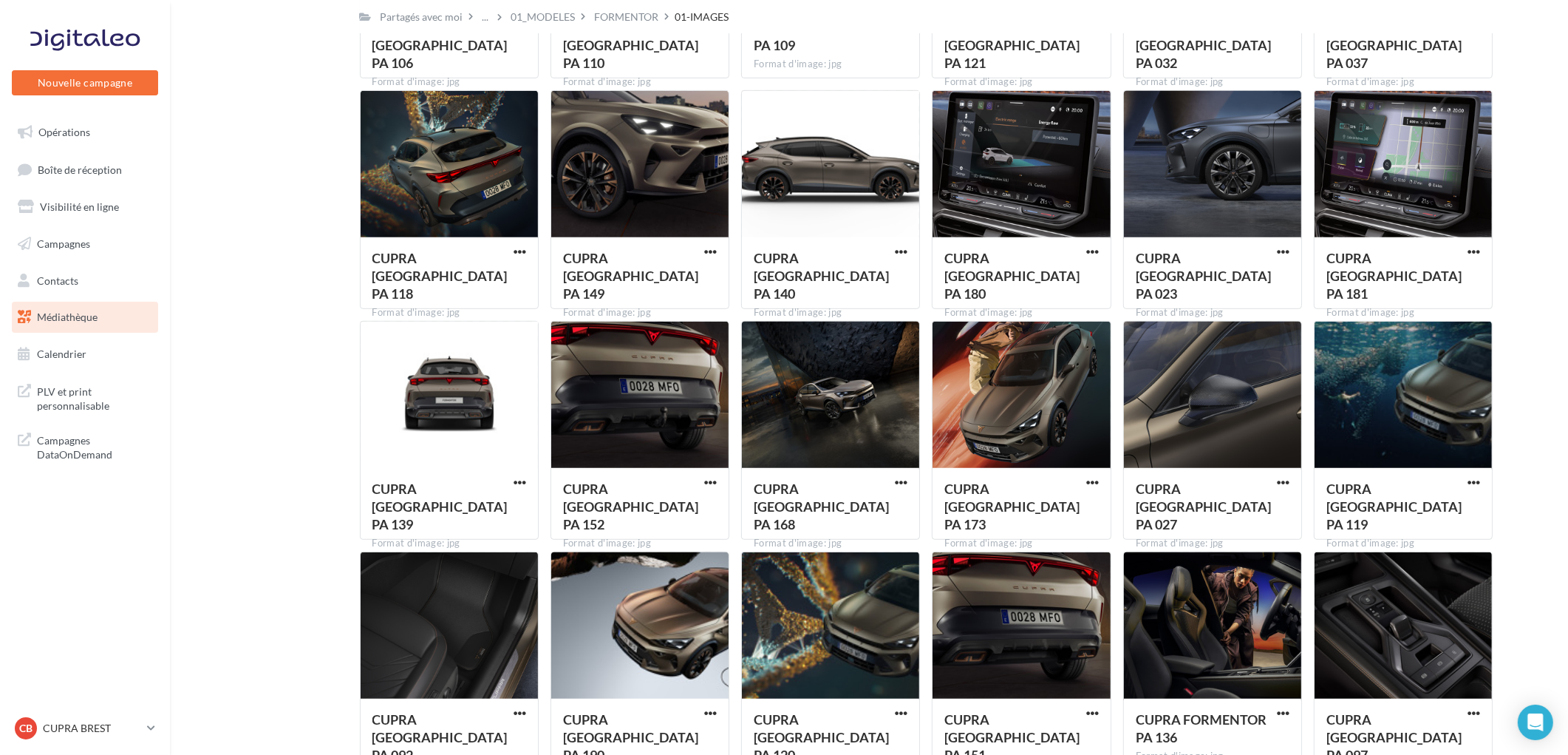
scroll to position [1149, 0]
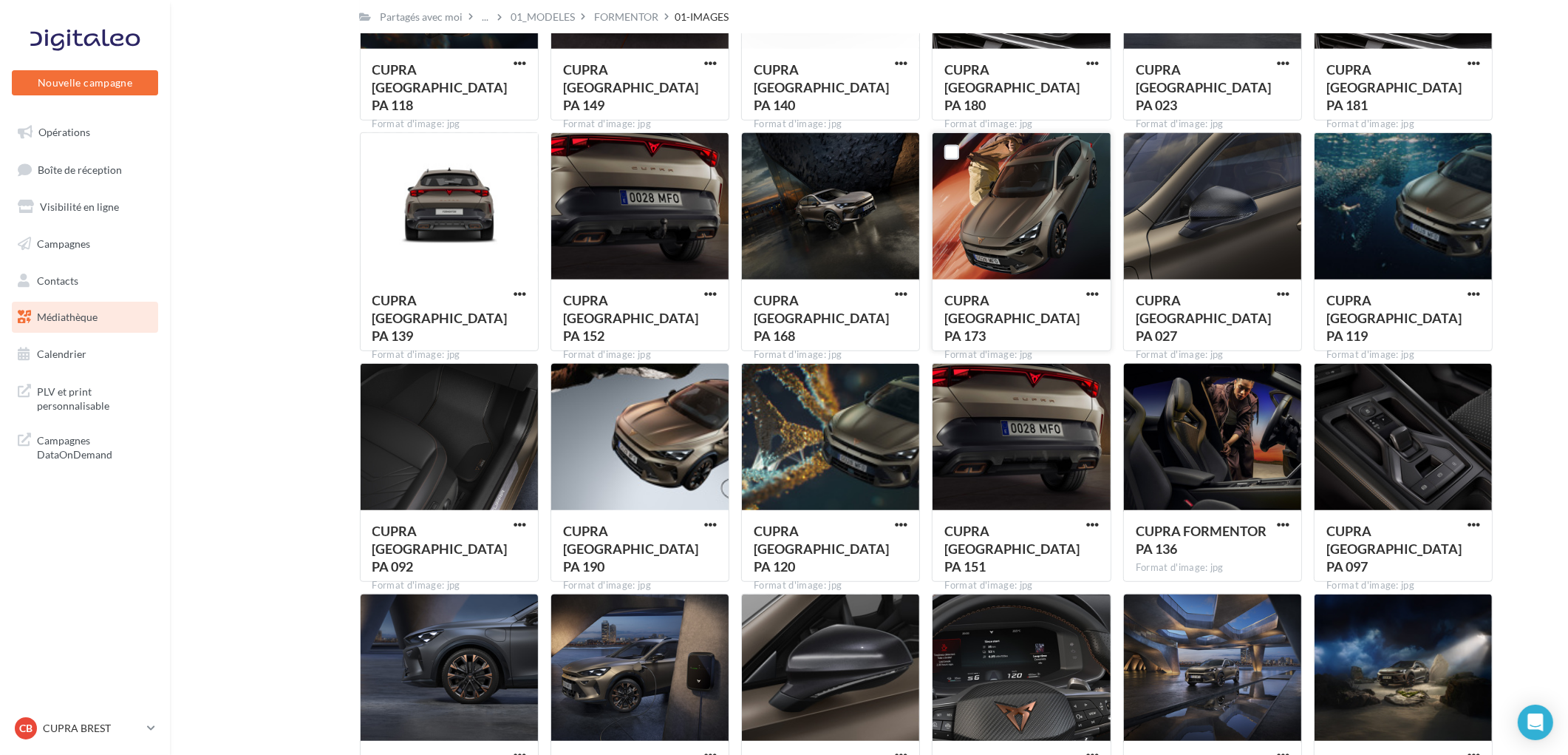
click at [980, 208] on div at bounding box center [1021, 207] width 177 height 148
click at [1092, 291] on span "button" at bounding box center [1093, 294] width 13 height 13
click at [1029, 322] on button "Télécharger" at bounding box center [1028, 324] width 148 height 39
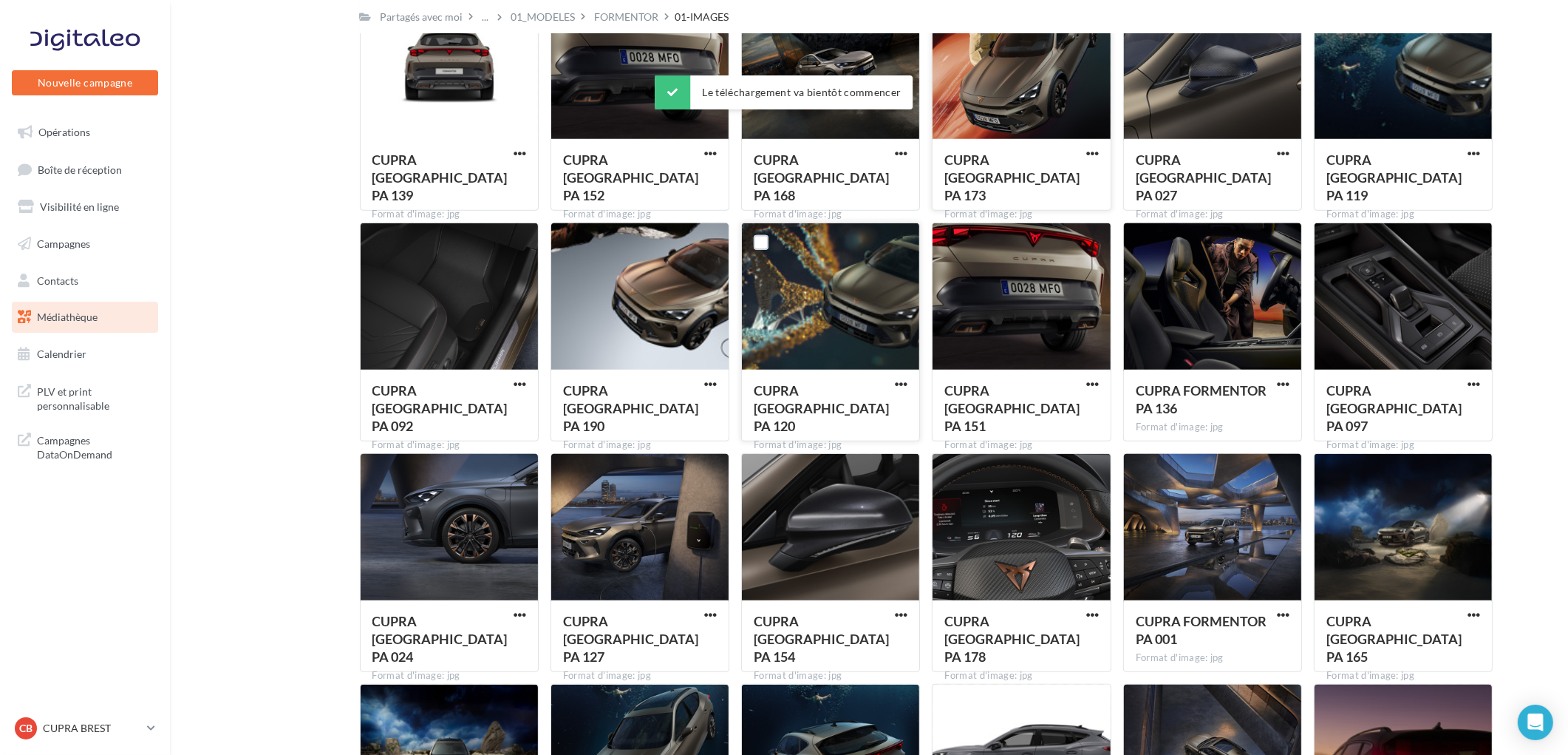
scroll to position [1477, 0]
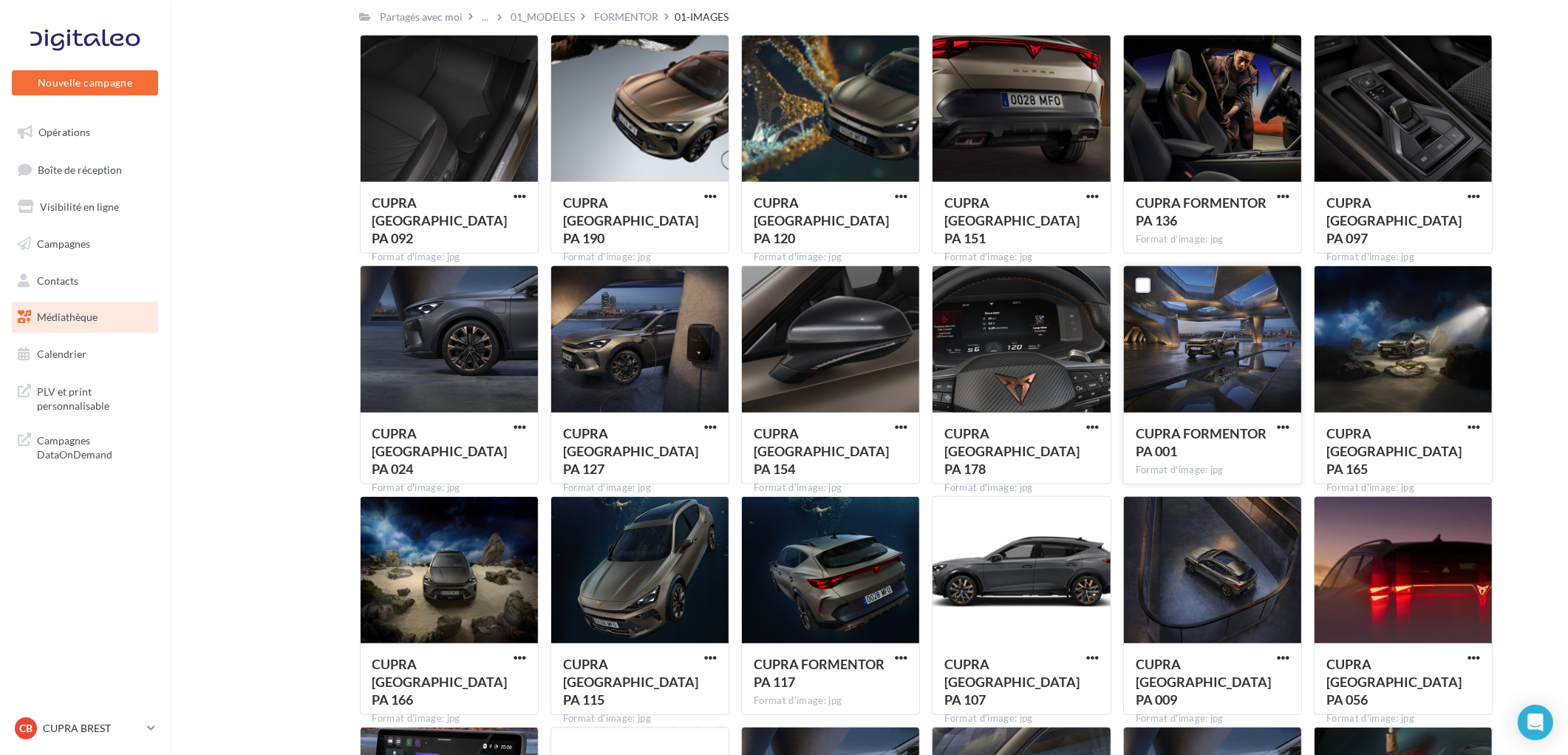
click at [1287, 434] on button "button" at bounding box center [1283, 428] width 19 height 14
click at [1228, 454] on button "Télécharger" at bounding box center [1219, 457] width 148 height 39
